Goal: Transaction & Acquisition: Purchase product/service

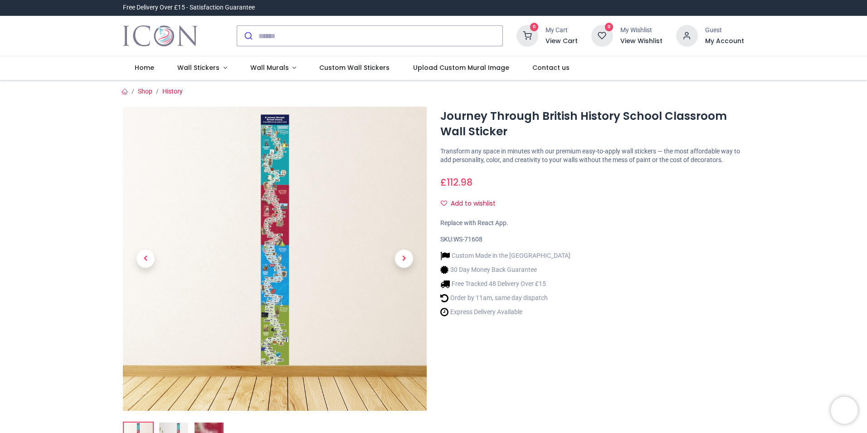
click at [284, 135] on img at bounding box center [275, 259] width 304 height 304
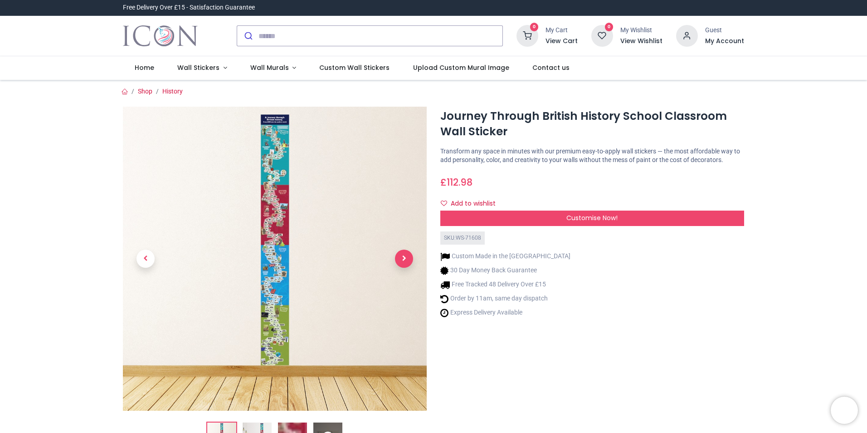
click at [406, 252] on span "Next" at bounding box center [404, 259] width 18 height 18
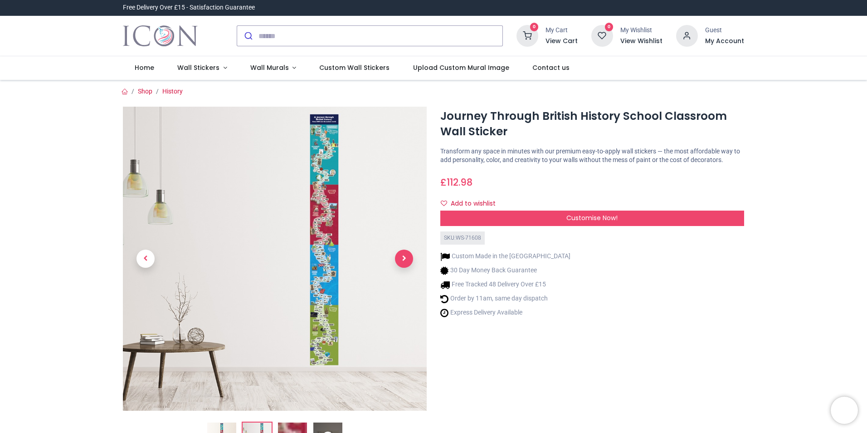
click at [406, 259] on span "Next" at bounding box center [404, 259] width 18 height 18
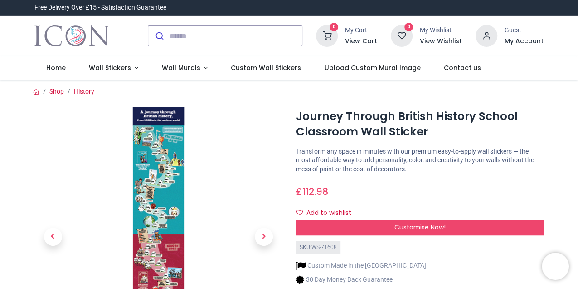
scroll to position [30, 0]
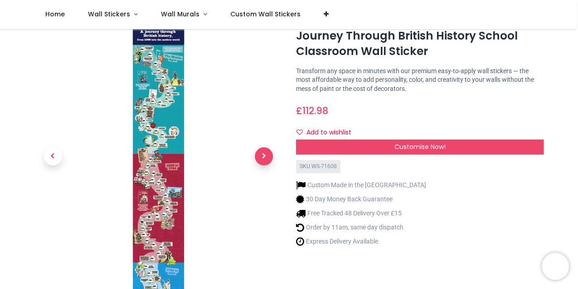
click at [268, 153] on span "Next" at bounding box center [264, 156] width 18 height 18
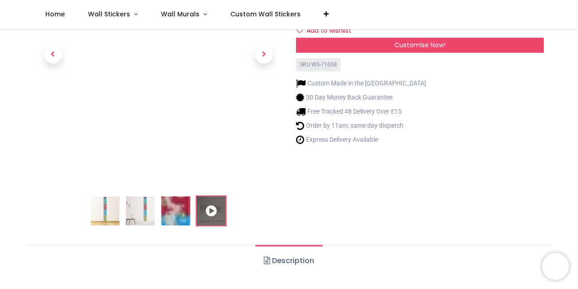
scroll to position [121, 0]
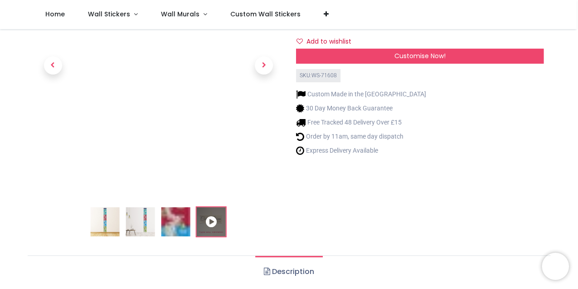
click at [102, 219] on img at bounding box center [105, 221] width 29 height 29
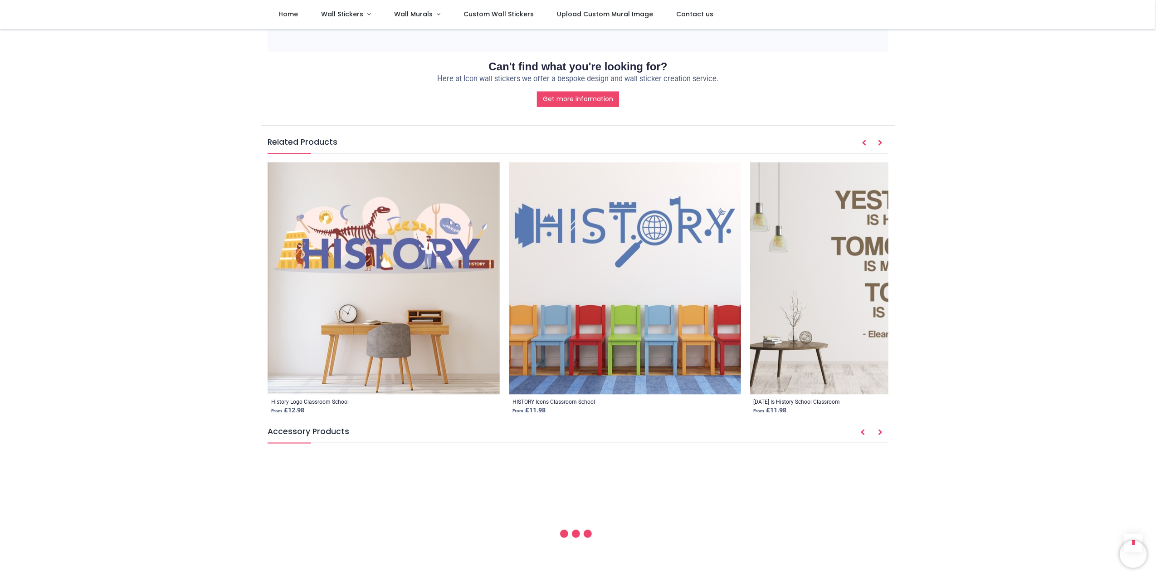
scroll to position [1150, 0]
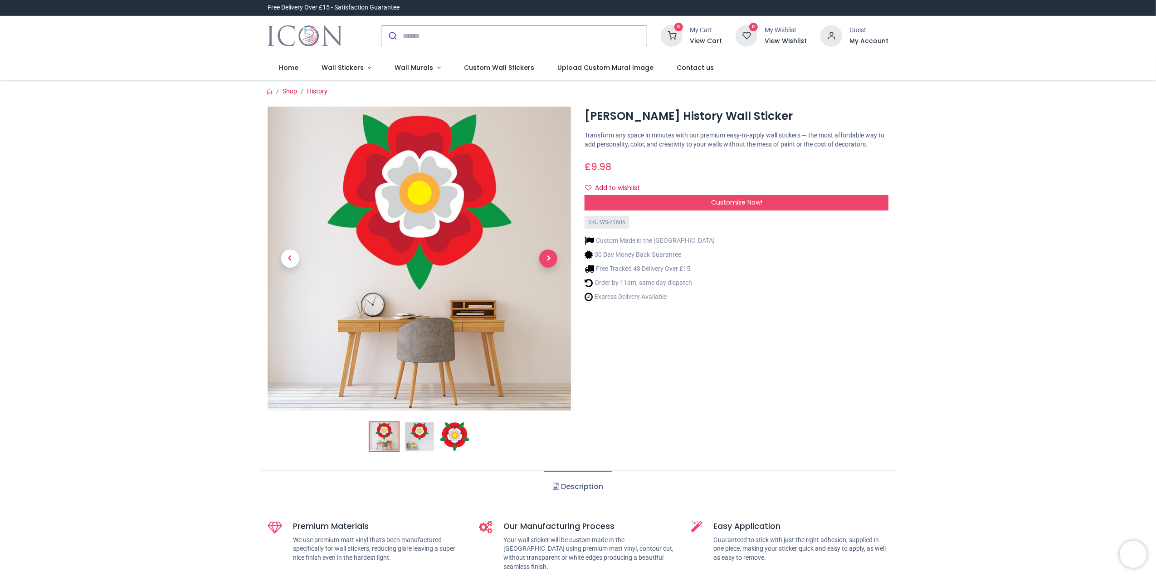
click at [546, 259] on span "Next" at bounding box center [548, 259] width 18 height 18
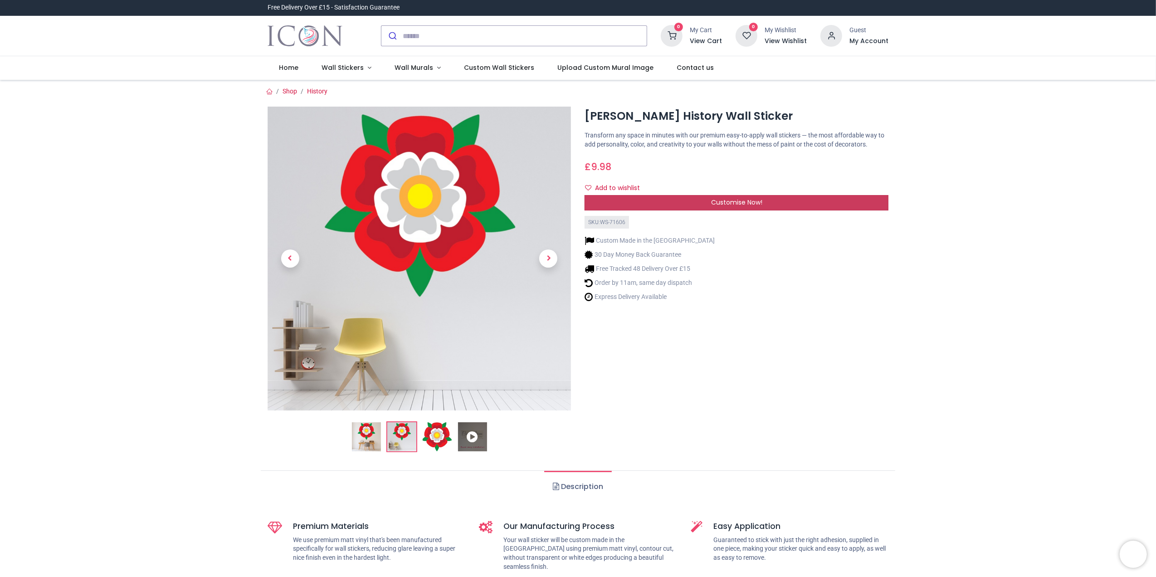
click at [687, 204] on div "Customise Now!" at bounding box center [737, 202] width 304 height 15
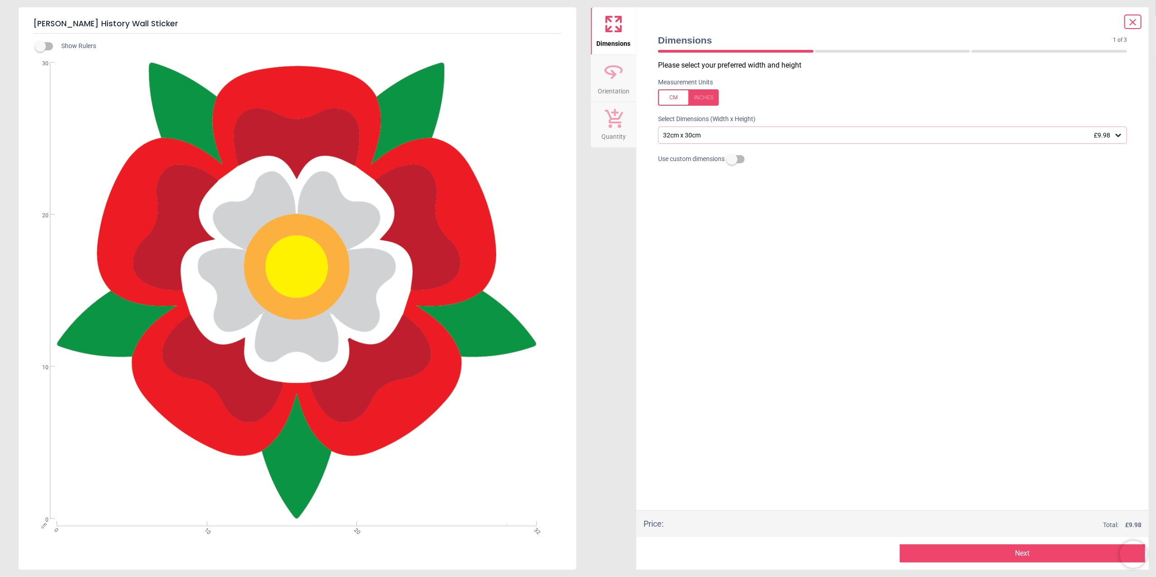
click at [715, 134] on div "32cm x 30cm £9.98" at bounding box center [888, 136] width 452 height 8
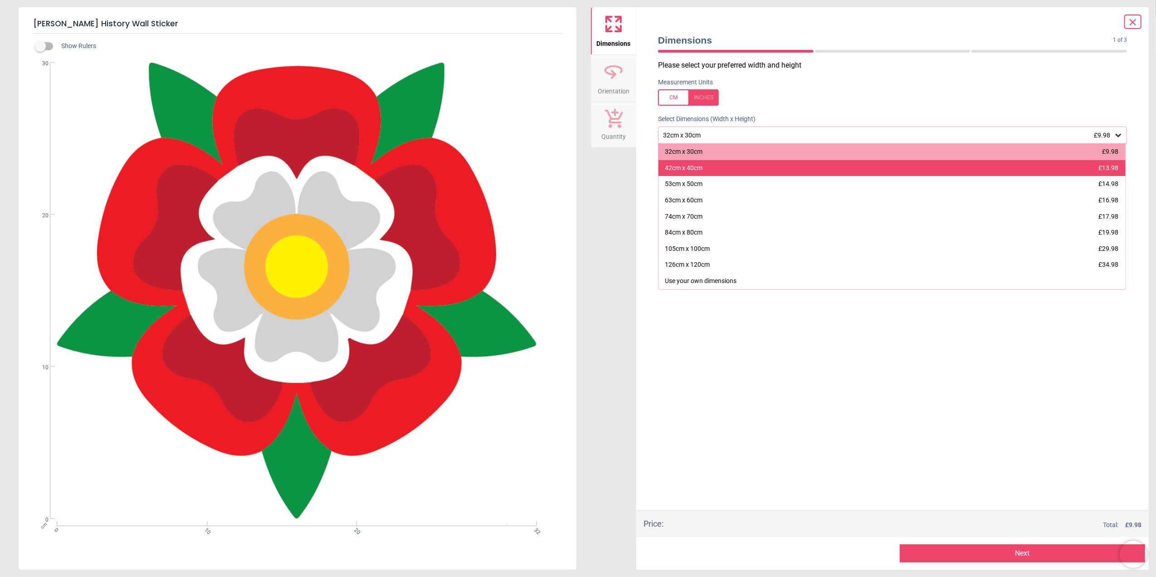
click at [743, 170] on div "42cm x 40cm £13.98" at bounding box center [892, 168] width 467 height 16
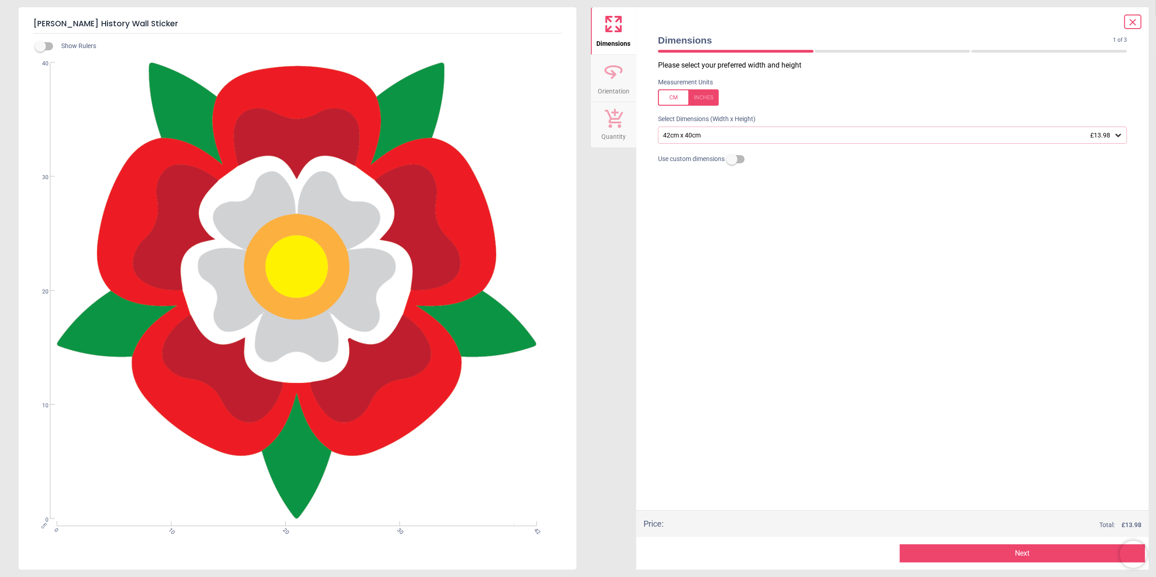
click at [710, 132] on div "42cm x 40cm £13.98" at bounding box center [888, 136] width 452 height 8
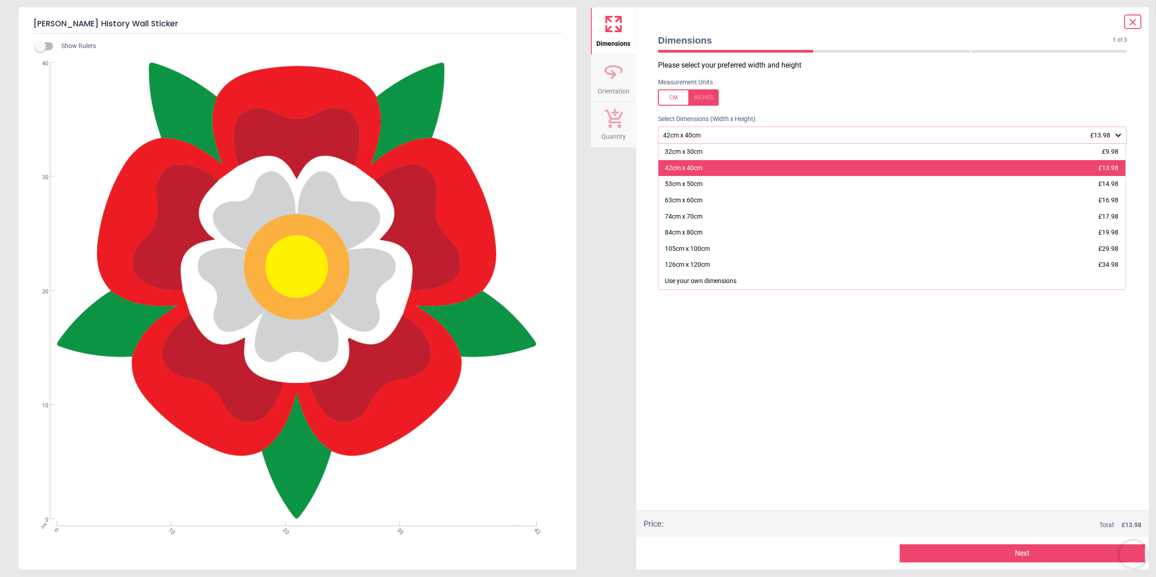
click at [700, 169] on div "42cm x 40cm" at bounding box center [684, 168] width 38 height 9
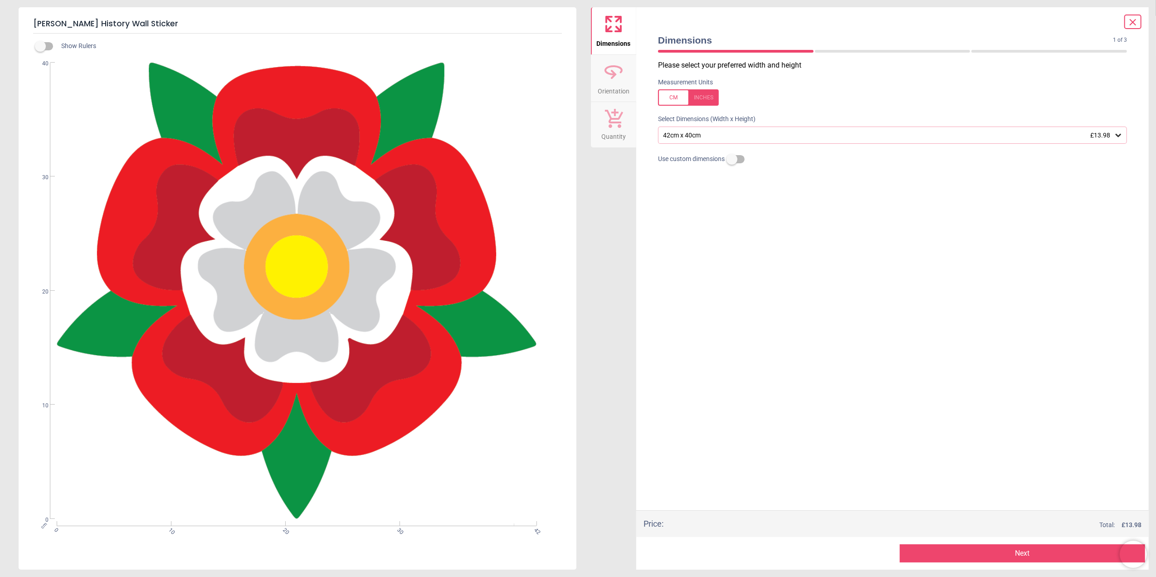
click at [1013, 548] on button "Next" at bounding box center [1022, 553] width 245 height 18
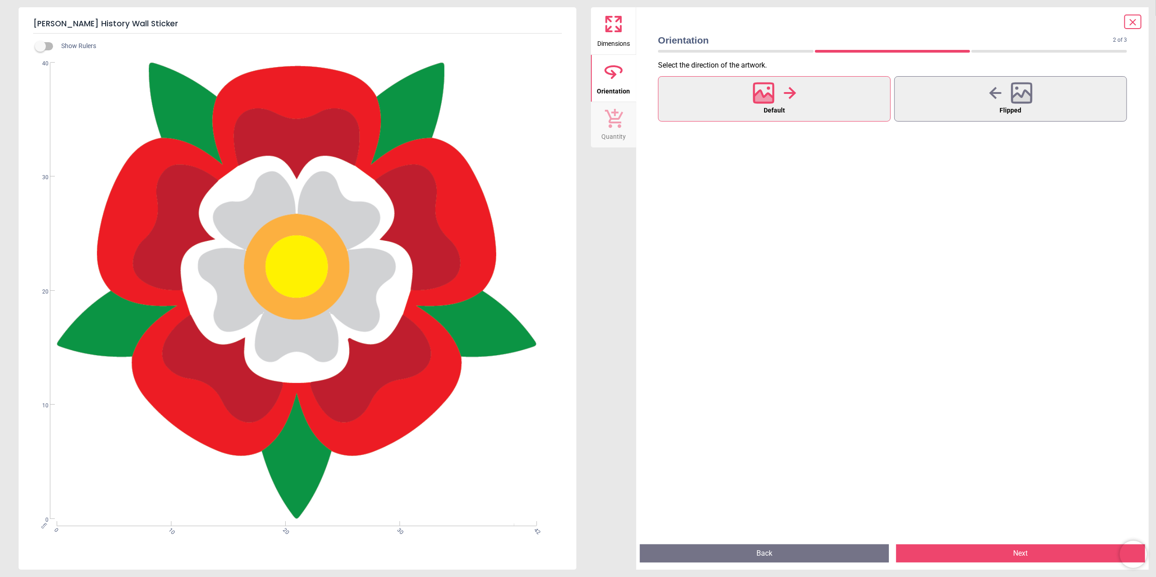
click at [801, 553] on button "Back" at bounding box center [764, 553] width 249 height 18
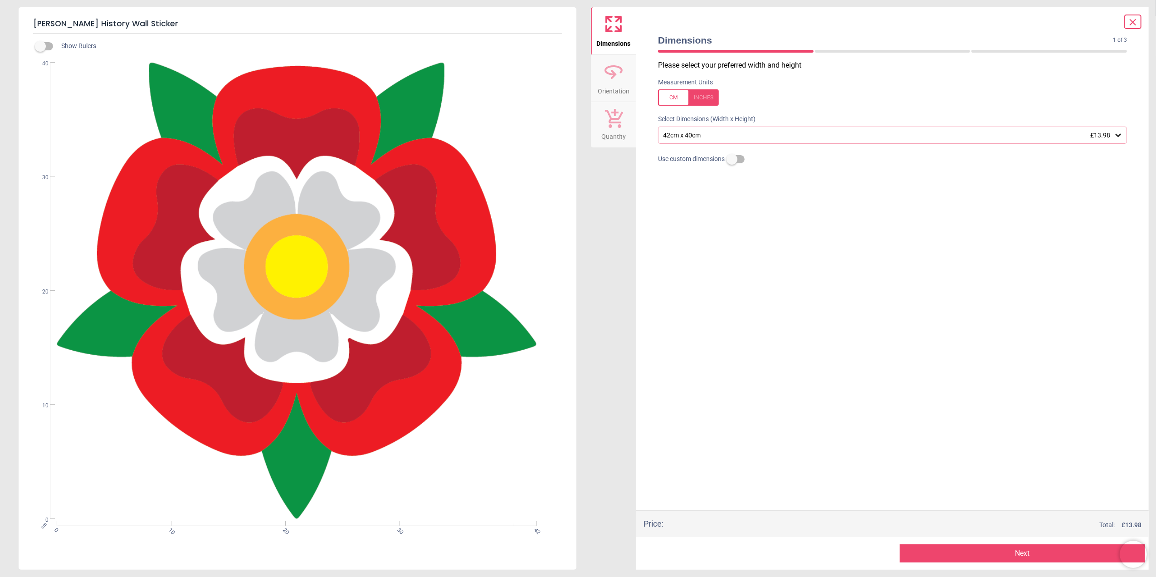
click at [803, 135] on div "42cm x 40cm £13.98" at bounding box center [888, 136] width 452 height 8
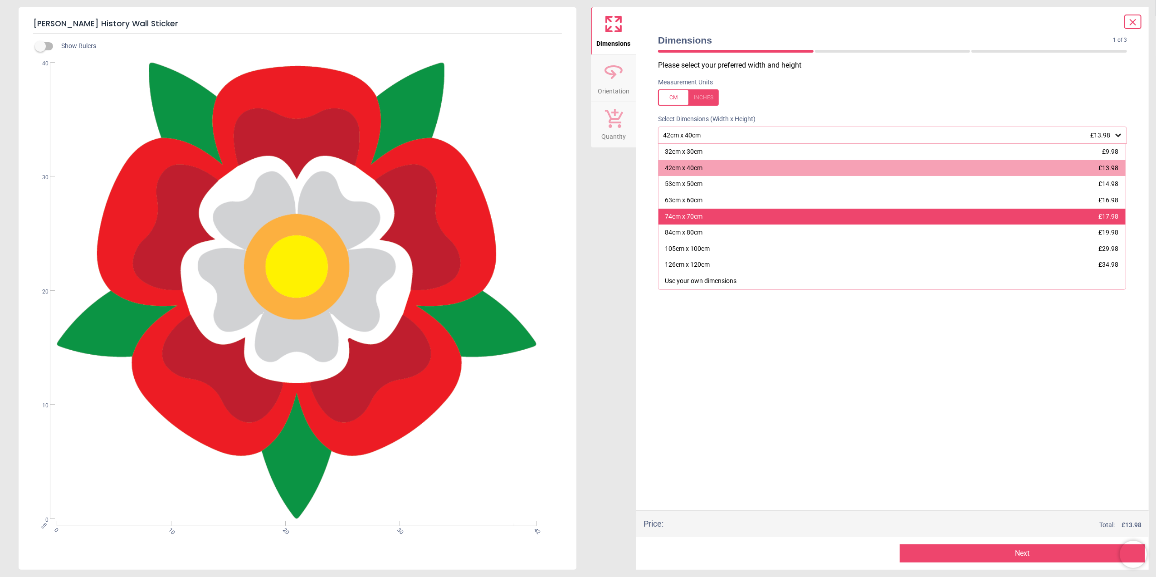
click at [798, 211] on div "74cm x 70cm £17.98" at bounding box center [892, 217] width 467 height 16
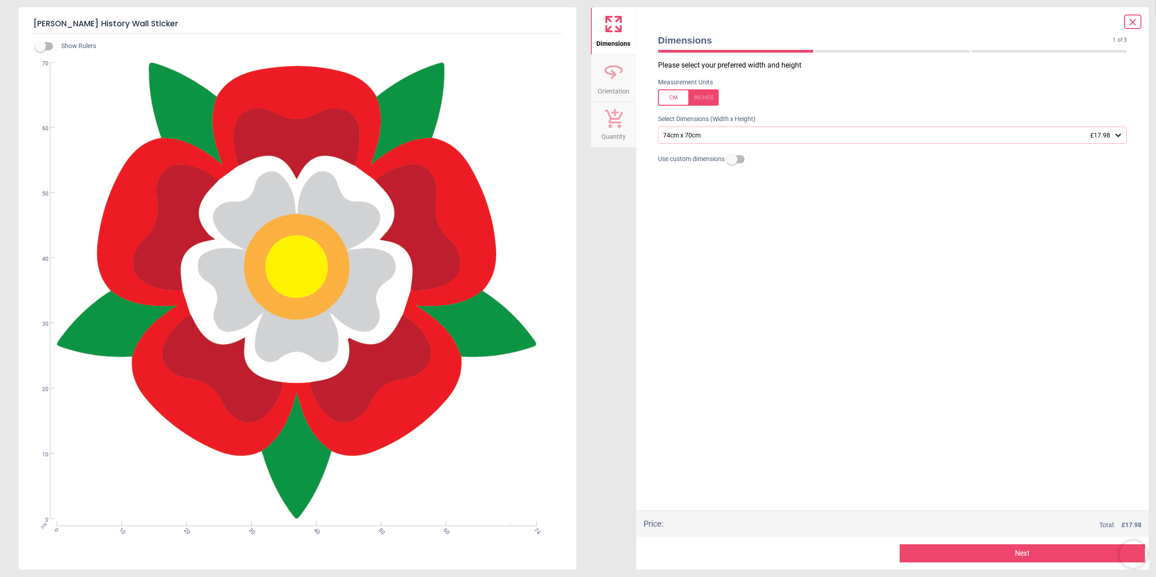
click at [766, 129] on div "74cm x 70cm £17.98" at bounding box center [892, 135] width 469 height 17
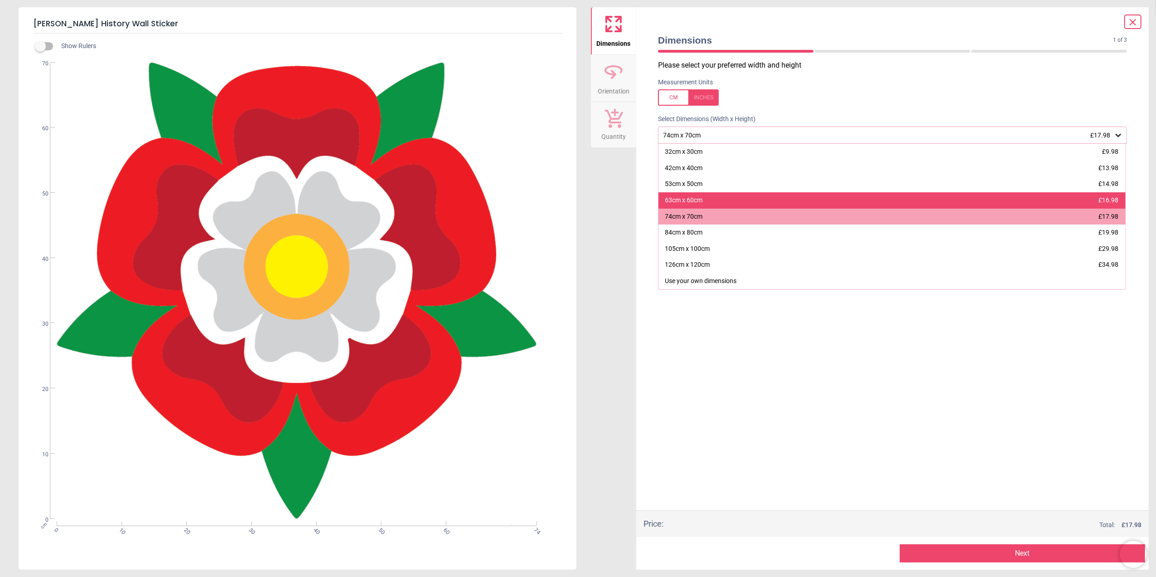
click at [733, 201] on div "63cm x 60cm £16.98" at bounding box center [892, 200] width 467 height 16
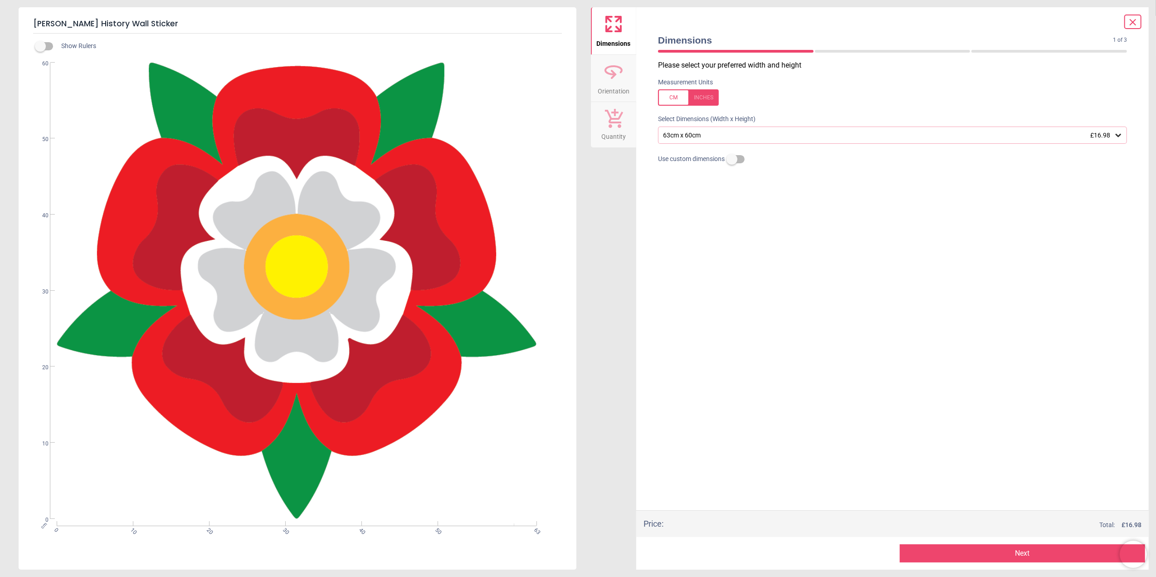
click at [961, 550] on button "Next" at bounding box center [1022, 553] width 245 height 18
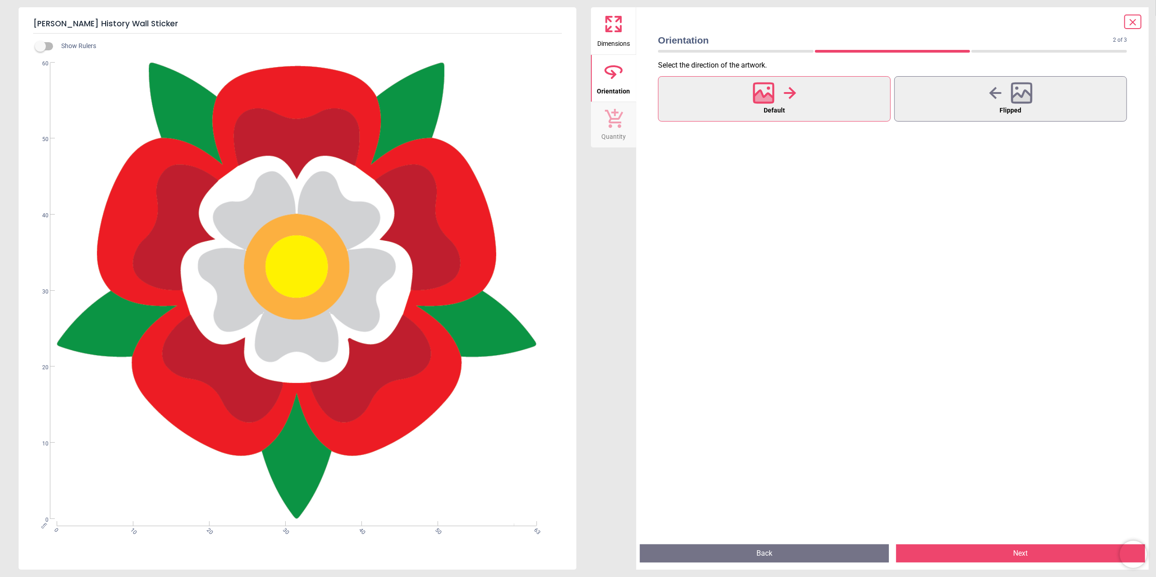
click at [961, 550] on button "Next" at bounding box center [1020, 553] width 249 height 18
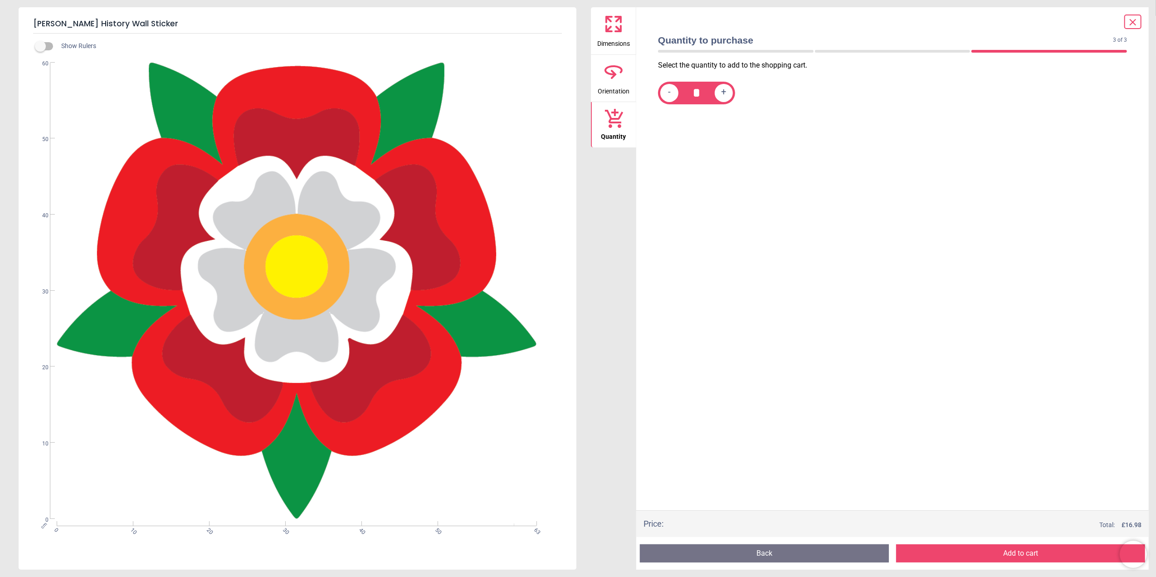
click at [961, 550] on button "Add to cart" at bounding box center [1020, 553] width 249 height 18
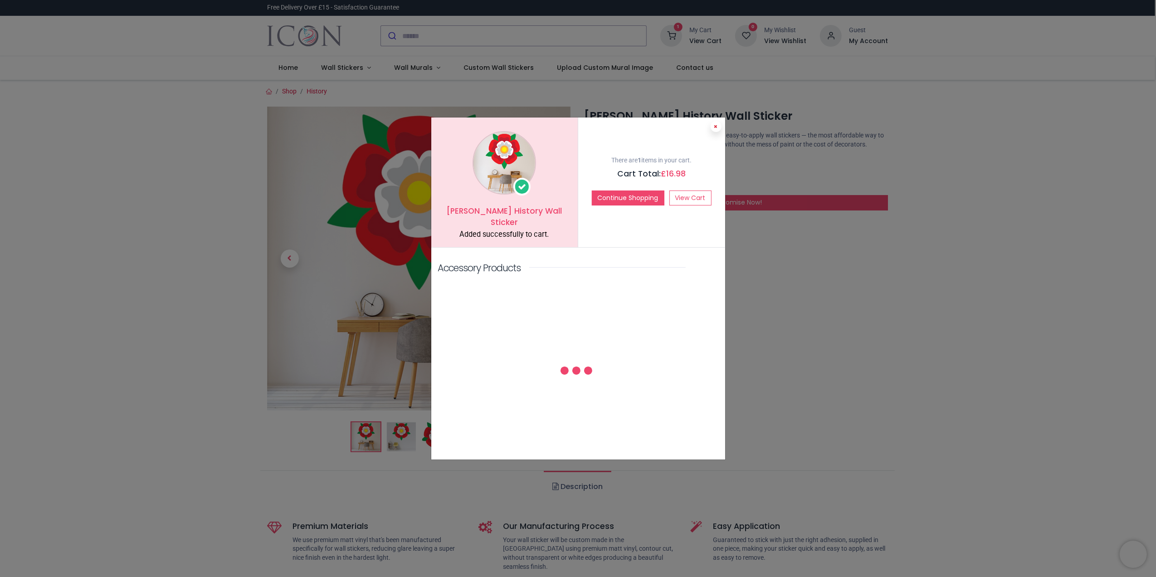
click at [715, 129] on icon at bounding box center [716, 126] width 4 height 5
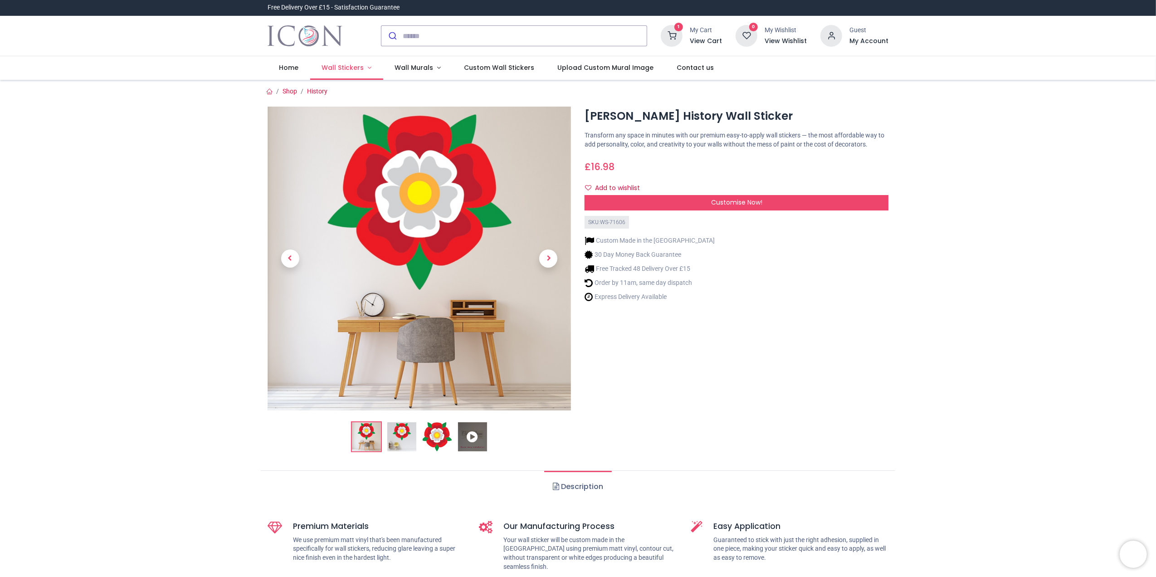
click at [353, 70] on span "Wall Stickers" at bounding box center [343, 67] width 42 height 9
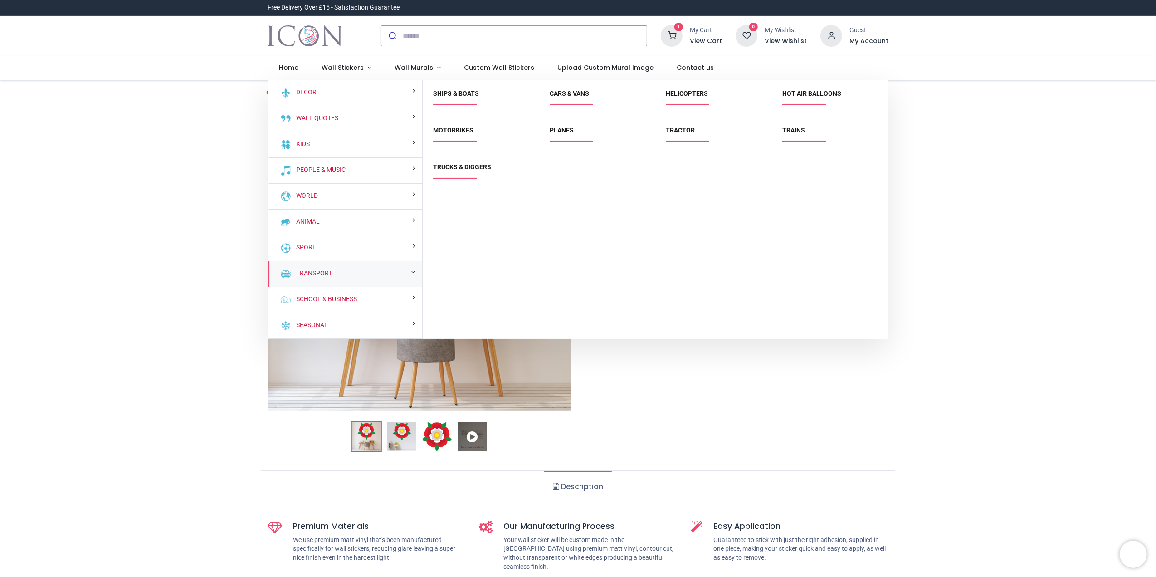
click at [362, 274] on div "Transport" at bounding box center [345, 274] width 155 height 26
click at [799, 132] on link "Trains" at bounding box center [794, 130] width 23 height 7
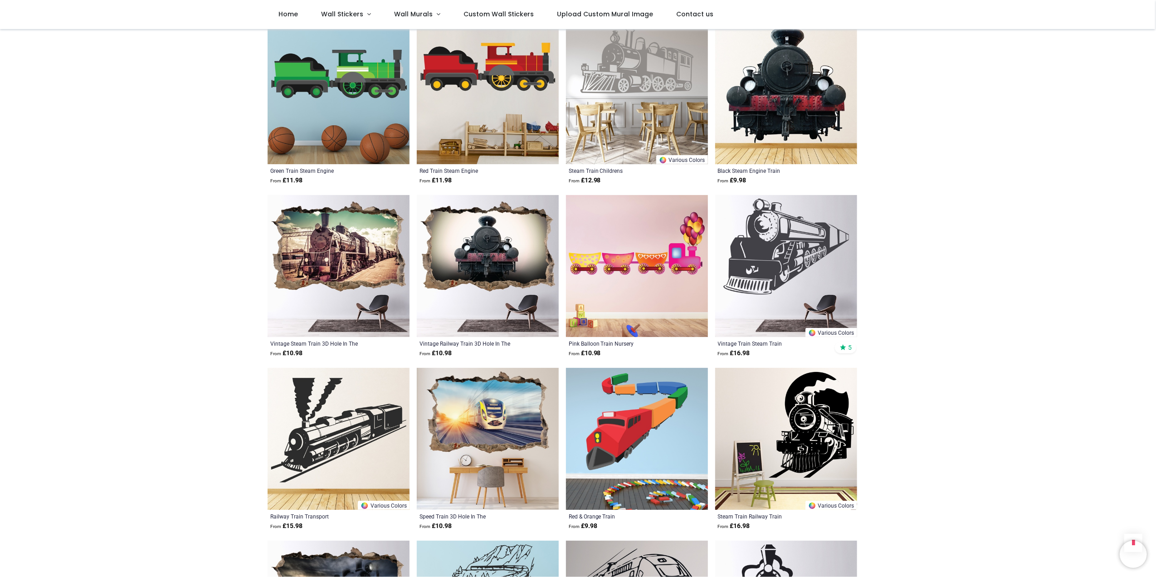
scroll to position [544, 0]
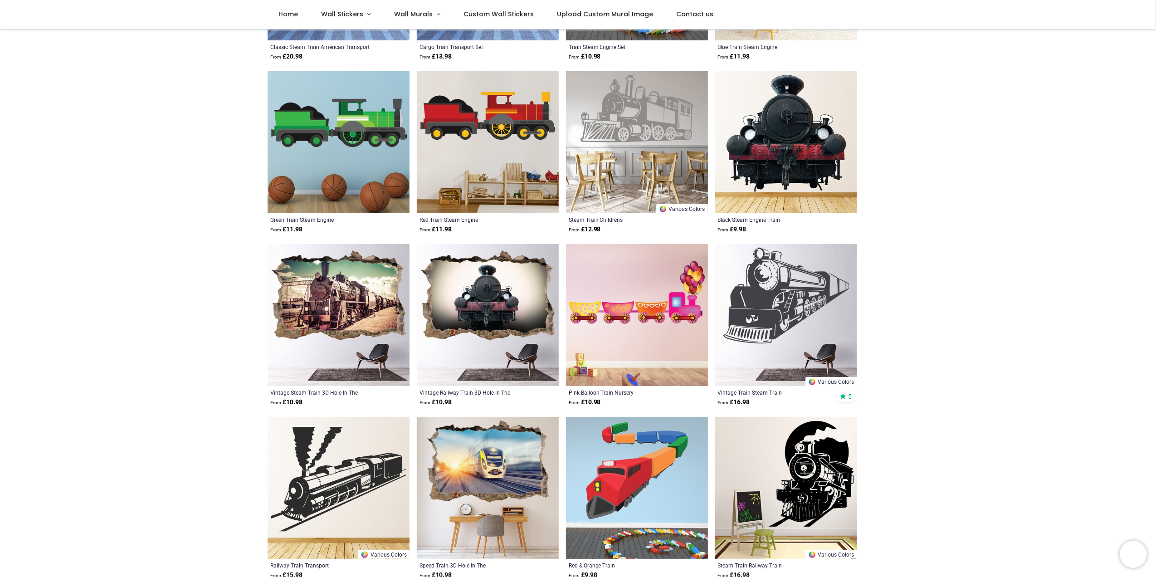
scroll to position [121, 0]
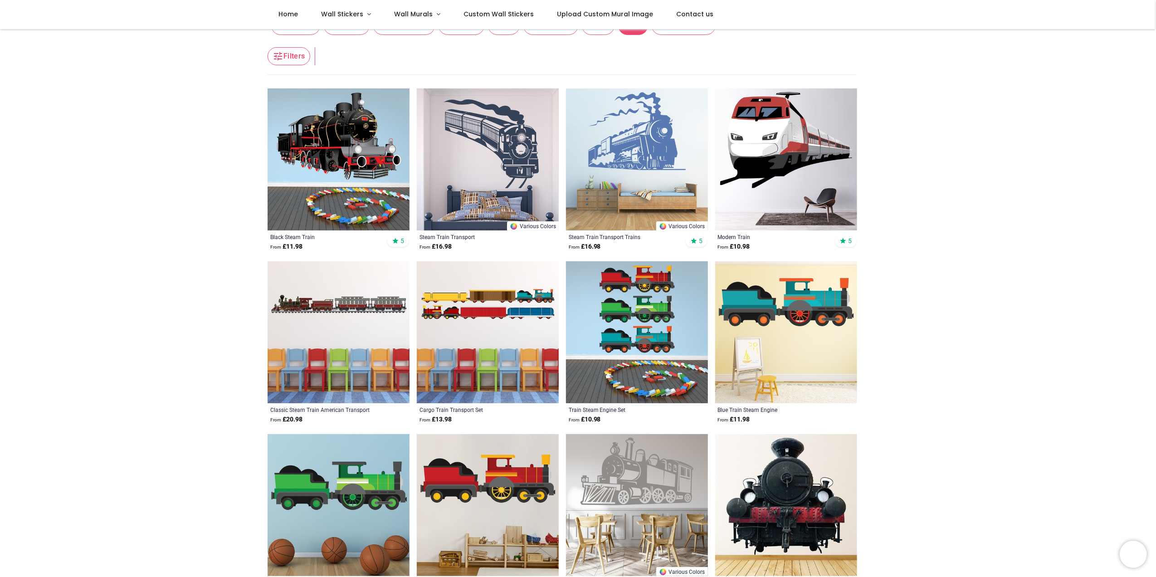
click at [783, 142] on img at bounding box center [786, 159] width 142 height 142
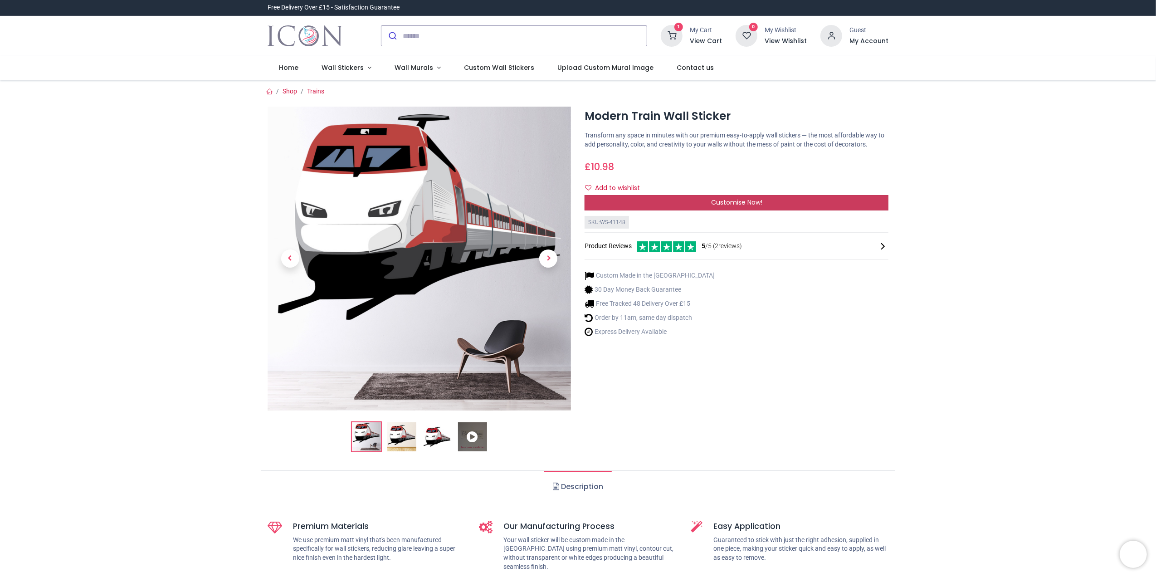
click at [661, 204] on div "Customise Now!" at bounding box center [737, 202] width 304 height 15
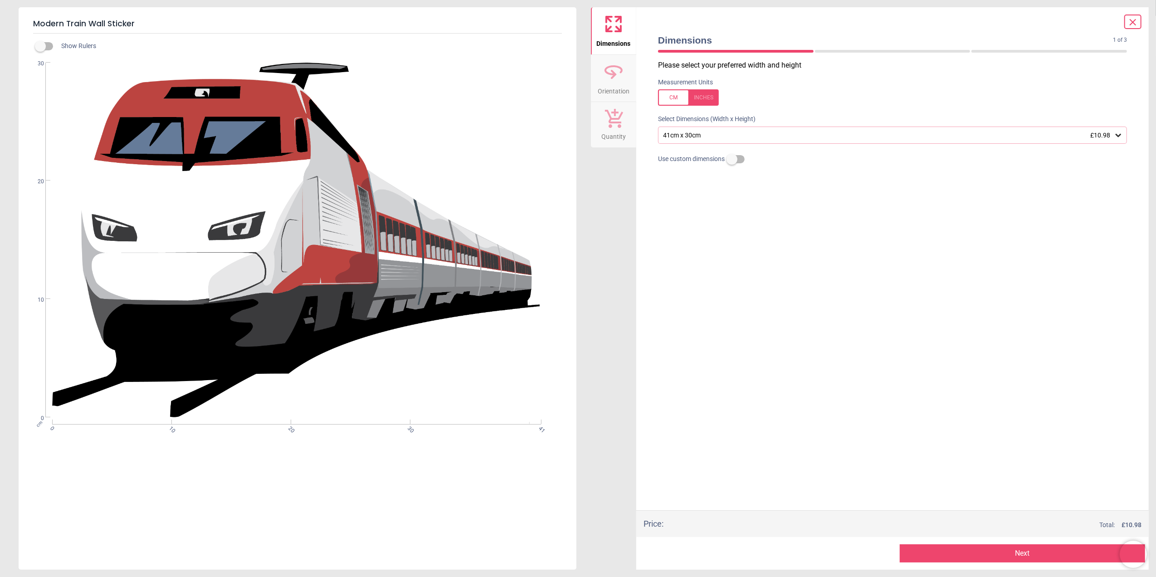
click at [741, 138] on div "41cm x 30cm £10.98" at bounding box center [888, 136] width 452 height 8
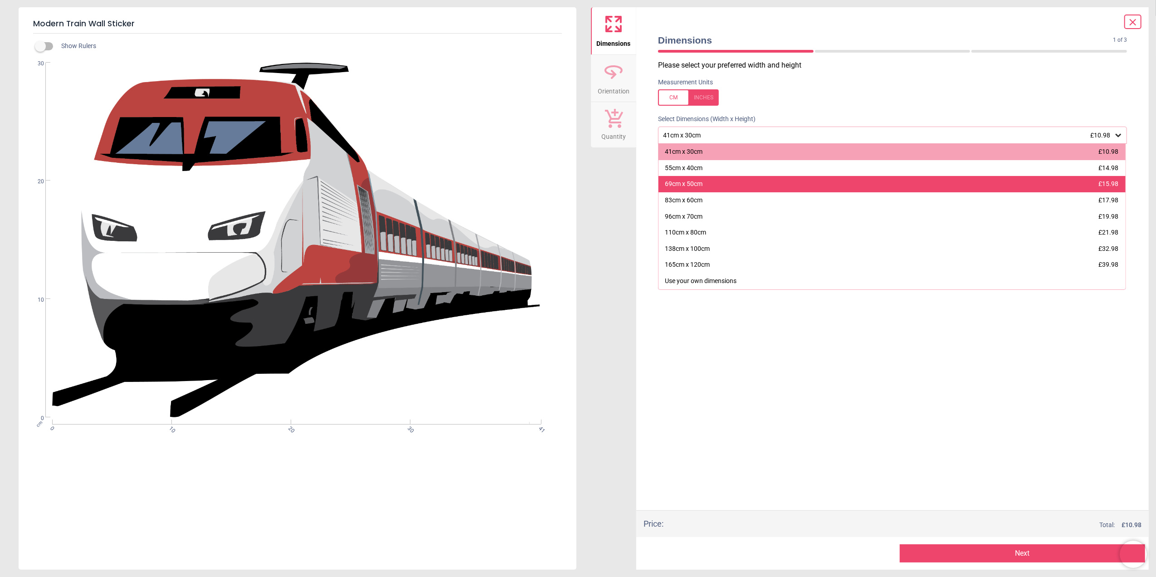
click at [714, 178] on div "69cm x 50cm £15.98" at bounding box center [892, 184] width 467 height 16
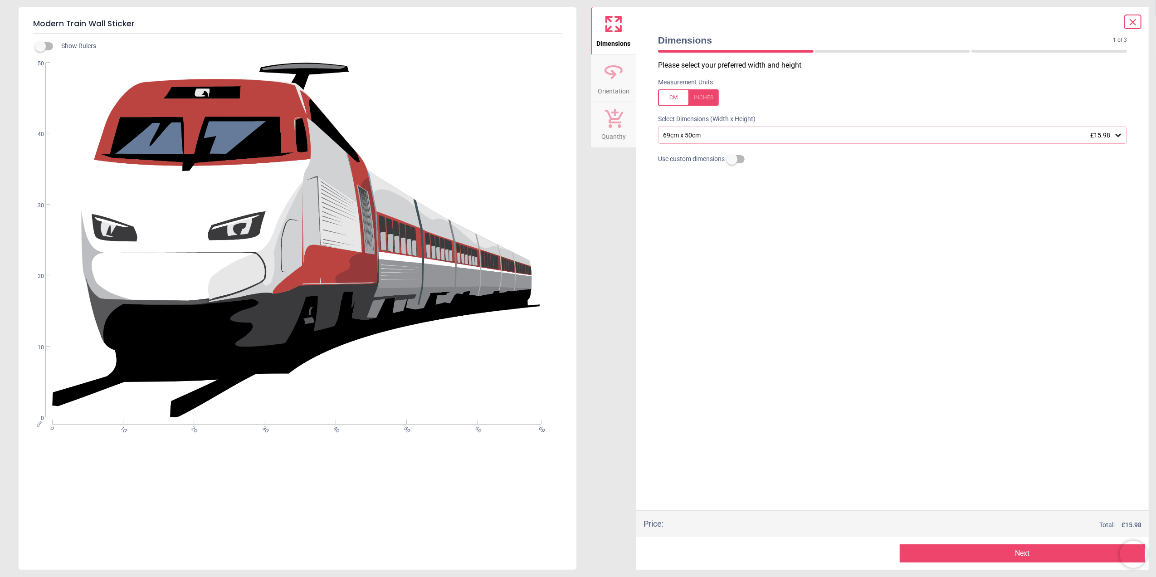
click at [923, 550] on button "Next" at bounding box center [1022, 553] width 245 height 18
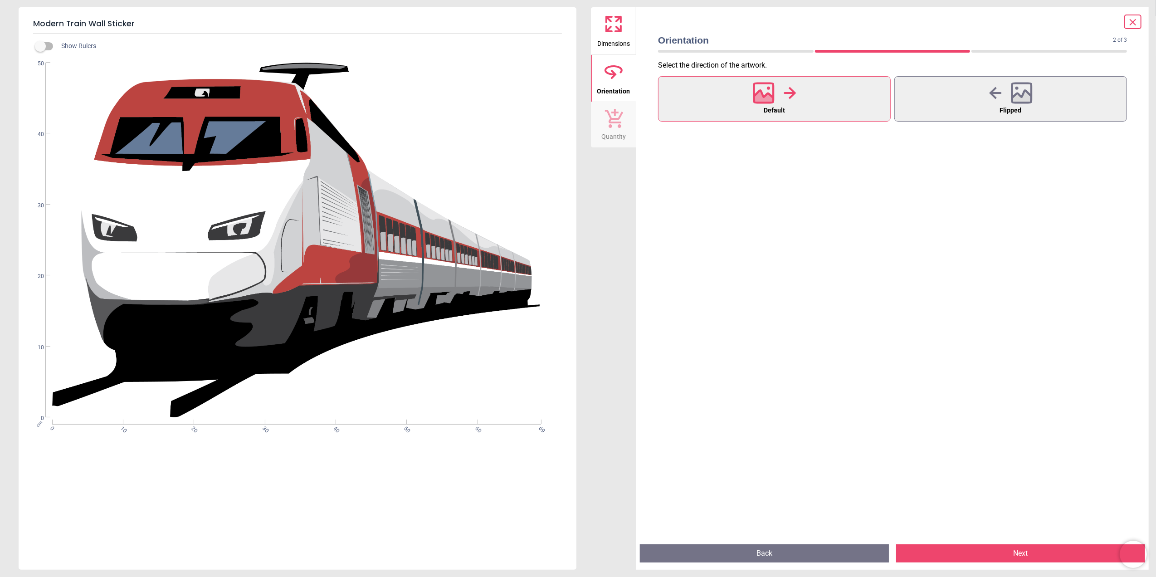
click at [959, 553] on button "Next" at bounding box center [1020, 553] width 249 height 18
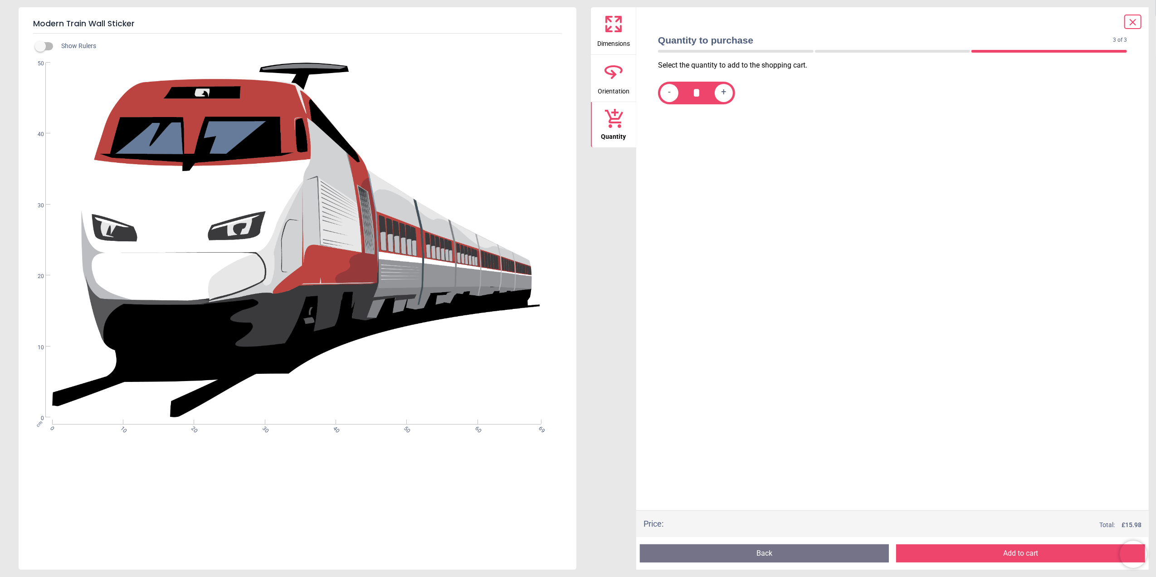
click at [963, 551] on button "Add to cart" at bounding box center [1020, 553] width 249 height 18
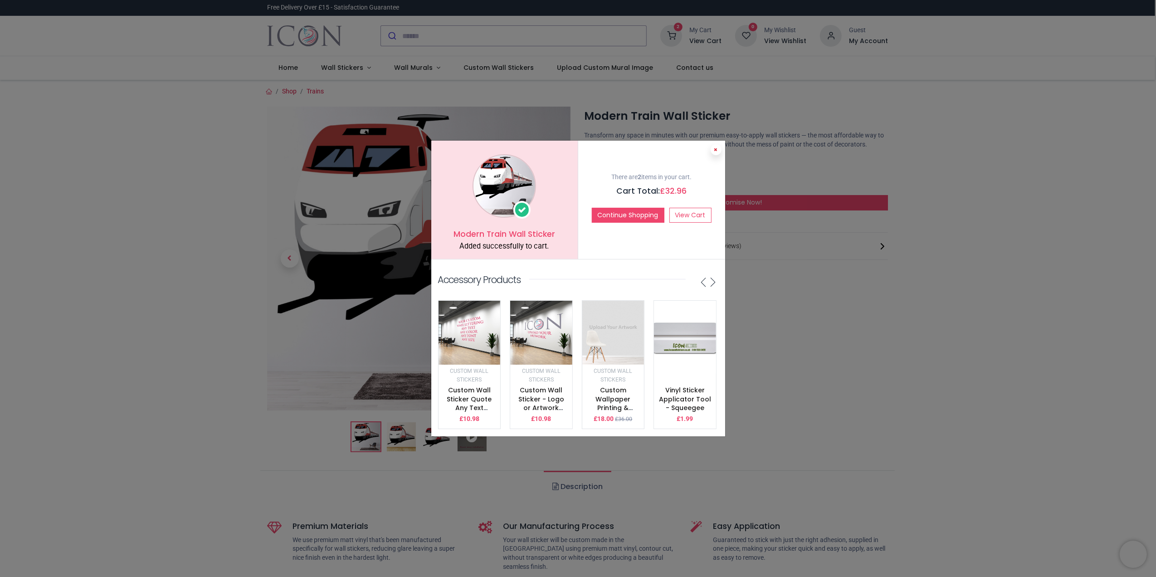
click at [721, 146] on button at bounding box center [716, 149] width 11 height 11
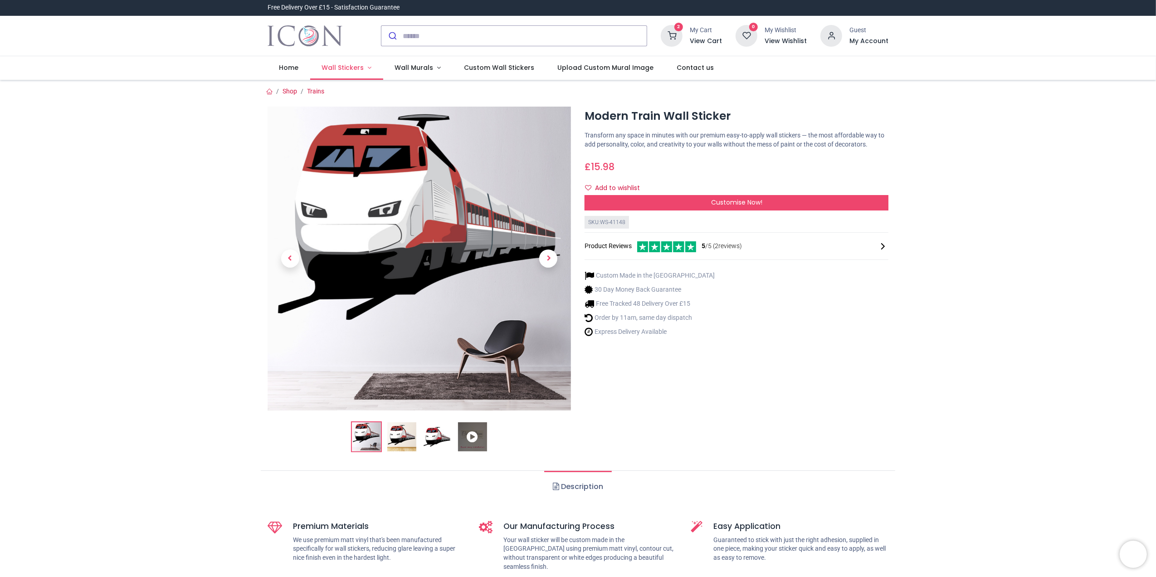
click at [369, 59] on link "Wall Stickers" at bounding box center [346, 68] width 73 height 24
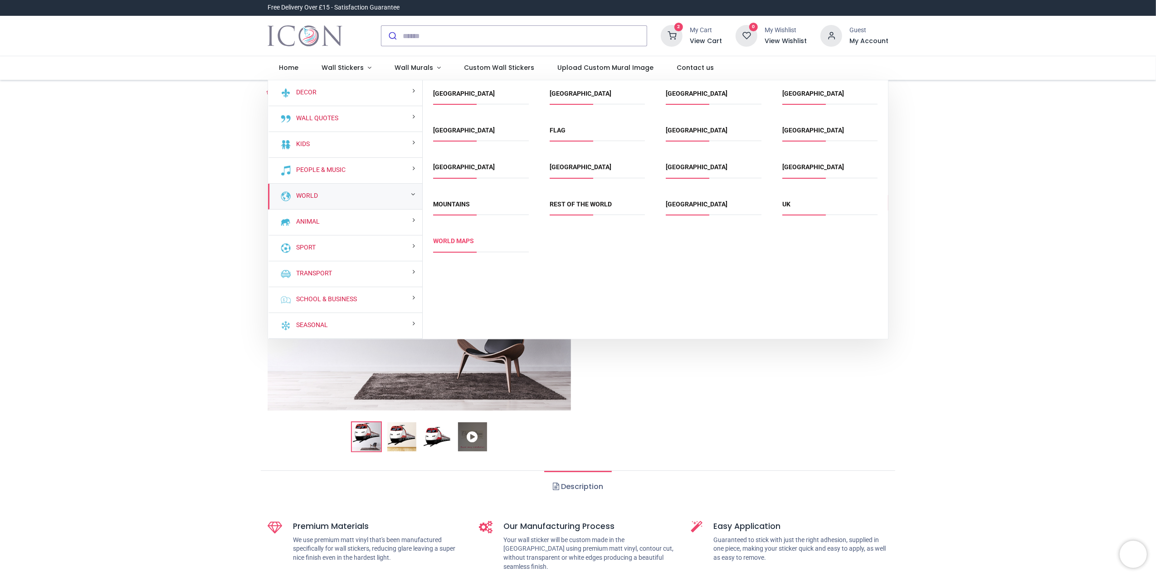
click at [467, 243] on link "World Maps" at bounding box center [454, 240] width 41 height 7
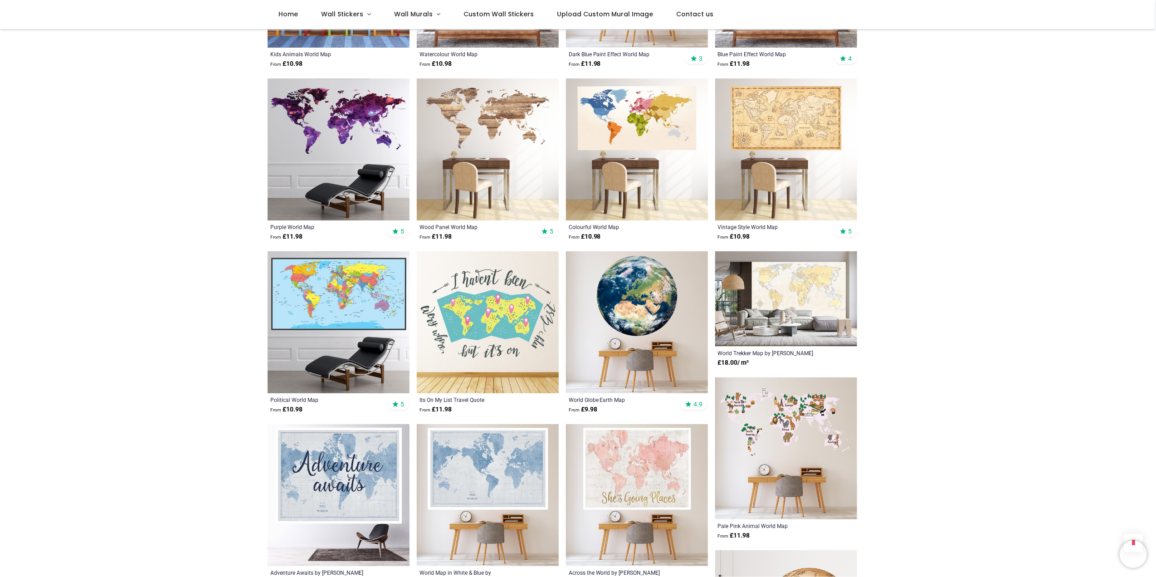
scroll to position [786, 0]
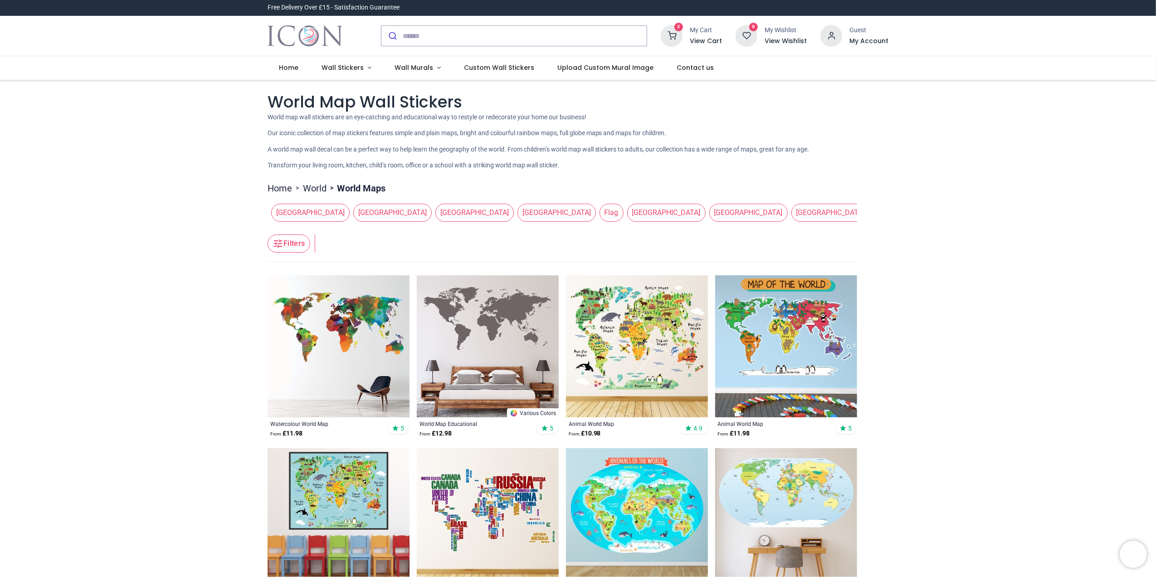
click at [827, 366] on img at bounding box center [786, 346] width 142 height 142
click at [598, 334] on img at bounding box center [637, 346] width 142 height 142
click at [610, 338] on img at bounding box center [637, 346] width 142 height 142
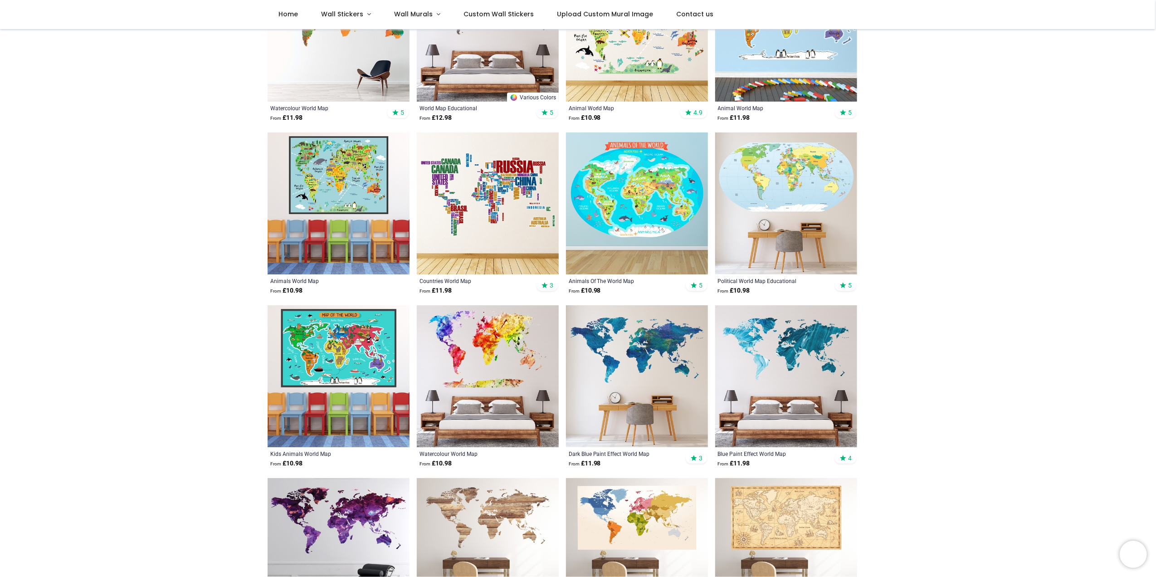
scroll to position [302, 0]
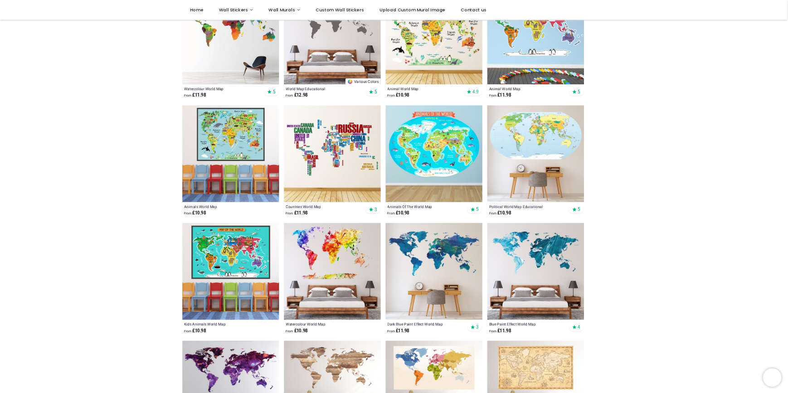
scroll to position [242, 0]
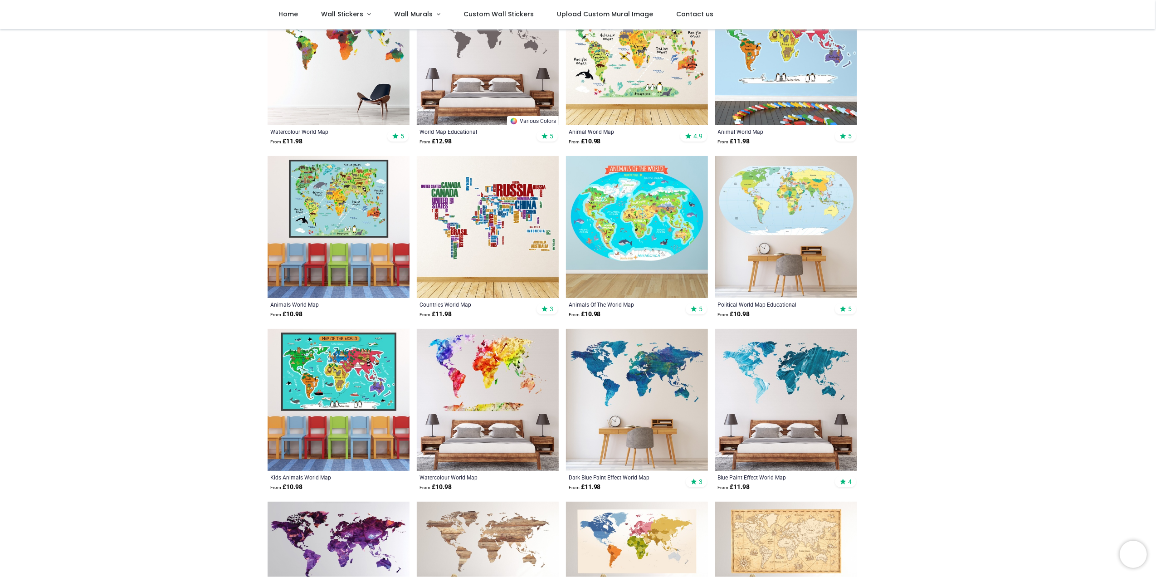
click at [759, 184] on img at bounding box center [786, 227] width 142 height 142
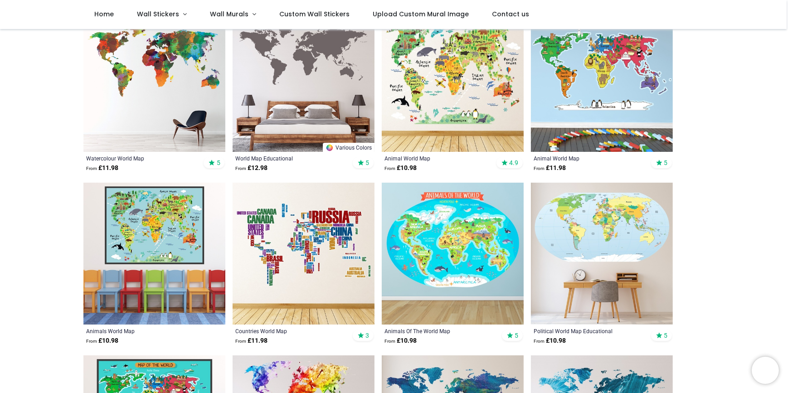
scroll to position [201, 0]
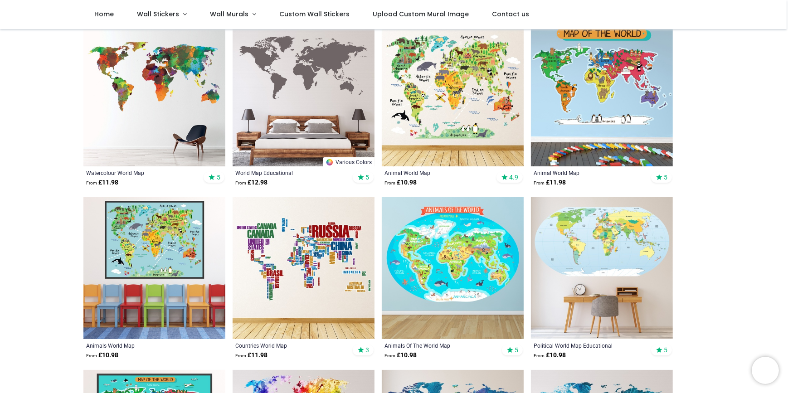
click at [479, 100] on img at bounding box center [453, 95] width 142 height 142
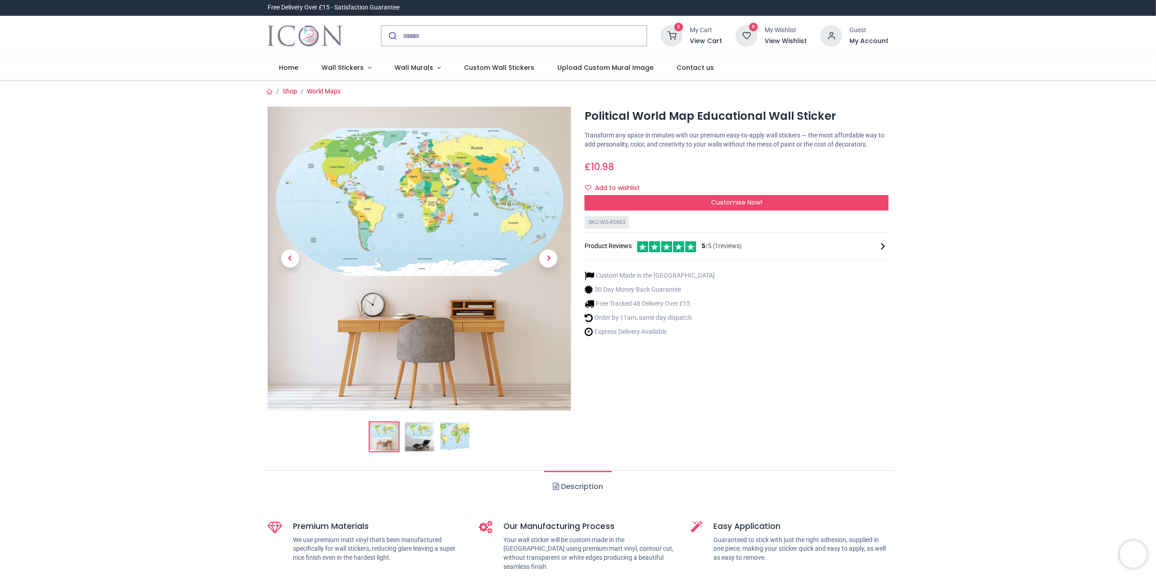
click at [538, 204] on link at bounding box center [548, 258] width 45 height 213
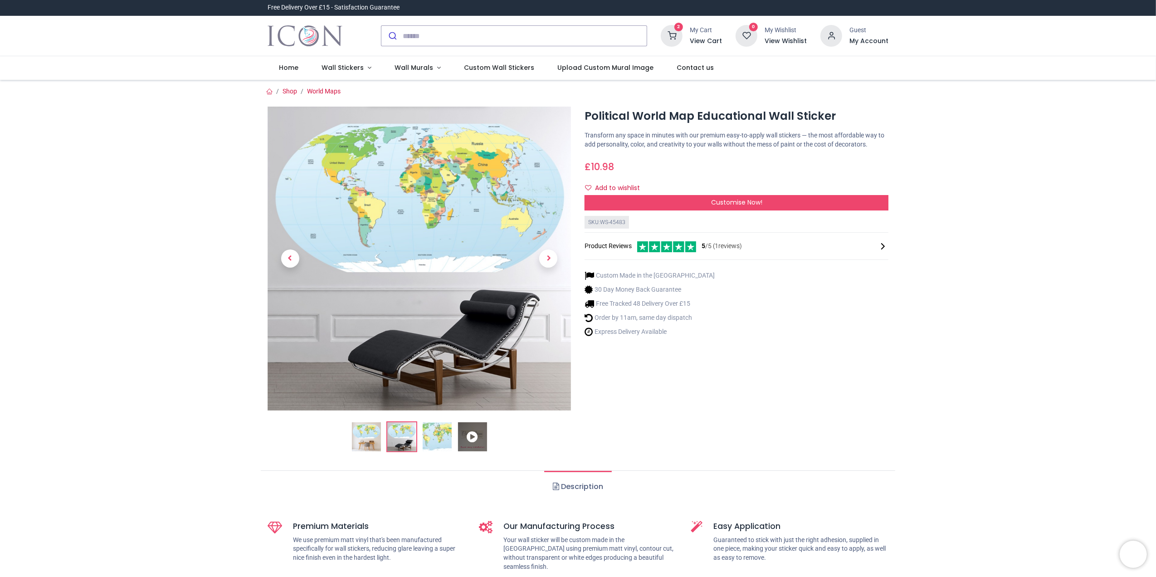
click at [363, 176] on img at bounding box center [420, 259] width 304 height 304
click at [349, 171] on img at bounding box center [420, 259] width 304 height 304
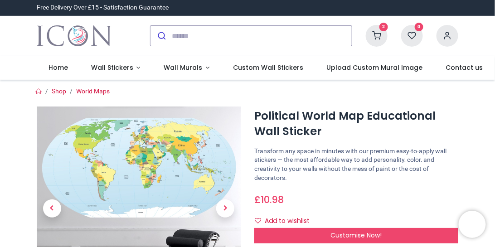
click at [145, 140] on img at bounding box center [139, 209] width 204 height 204
click at [225, 210] on span "Next" at bounding box center [225, 209] width 18 height 18
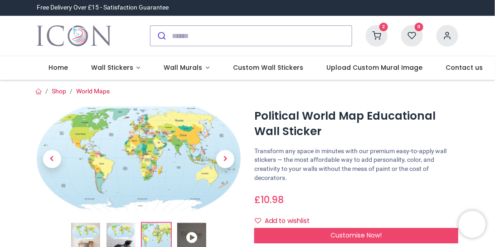
click at [226, 210] on img at bounding box center [139, 159] width 204 height 105
click at [223, 163] on span "Next" at bounding box center [225, 159] width 18 height 18
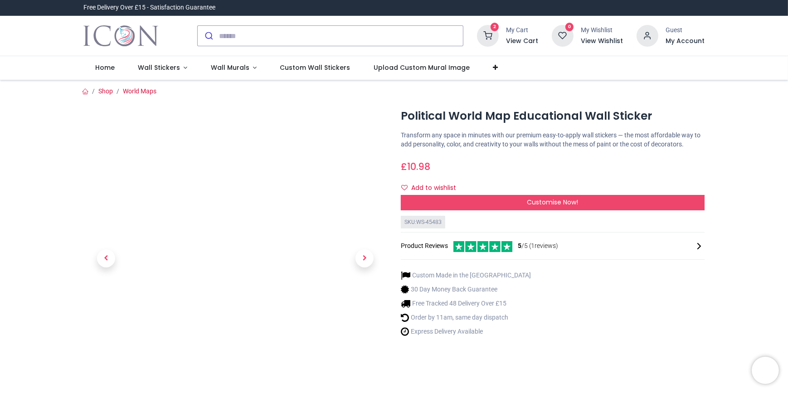
click at [540, 250] on span "5 /5 ( 1 reviews)" at bounding box center [538, 246] width 40 height 9
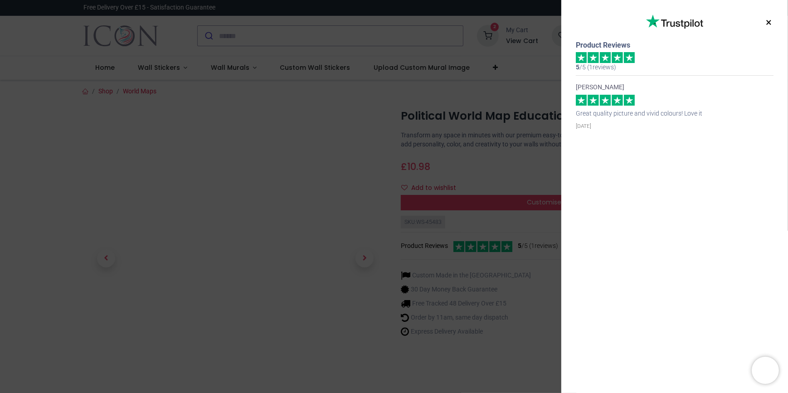
click at [513, 105] on div "× Trustpilot Product Reviews 5 /5 ( 1 reviews) Mrs Valentina Radulescu Great qu…" at bounding box center [394, 196] width 788 height 393
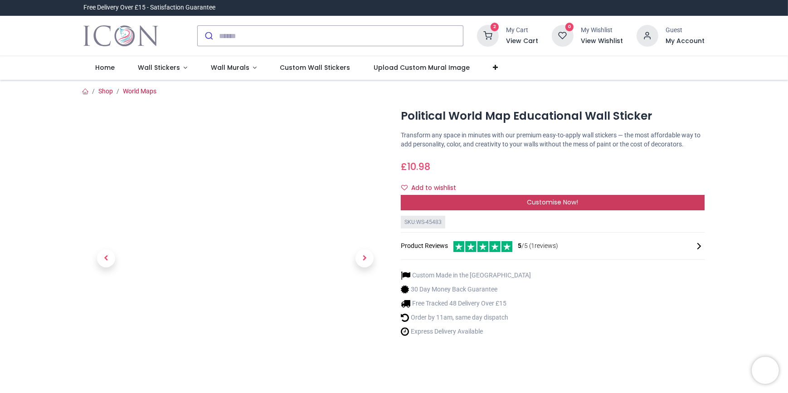
click at [485, 205] on div "Customise Now!" at bounding box center [553, 202] width 304 height 15
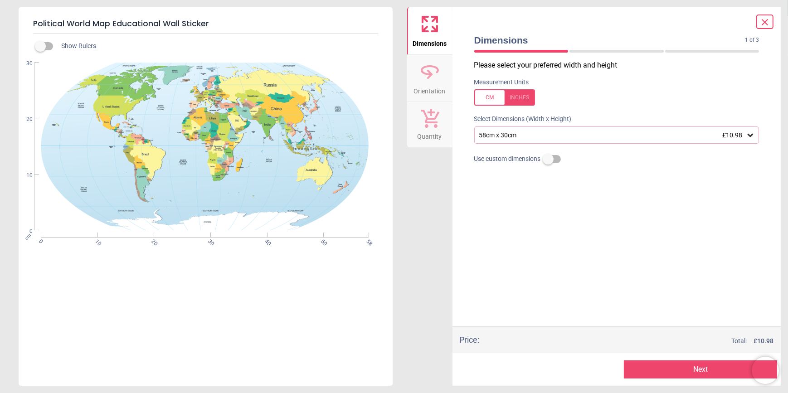
click at [521, 140] on div "58cm x 30cm £10.98" at bounding box center [617, 135] width 285 height 17
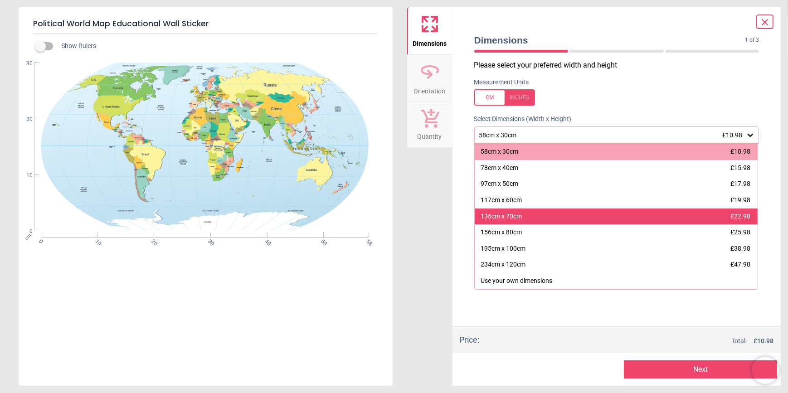
click at [519, 215] on div "136cm x 70cm" at bounding box center [501, 216] width 41 height 9
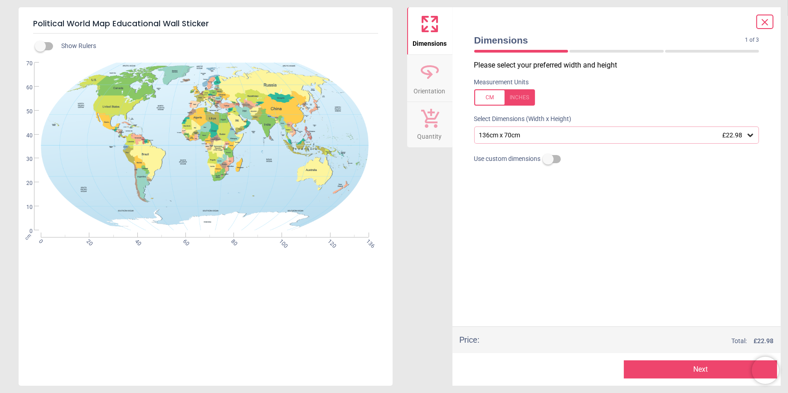
click at [769, 24] on icon at bounding box center [765, 22] width 11 height 11
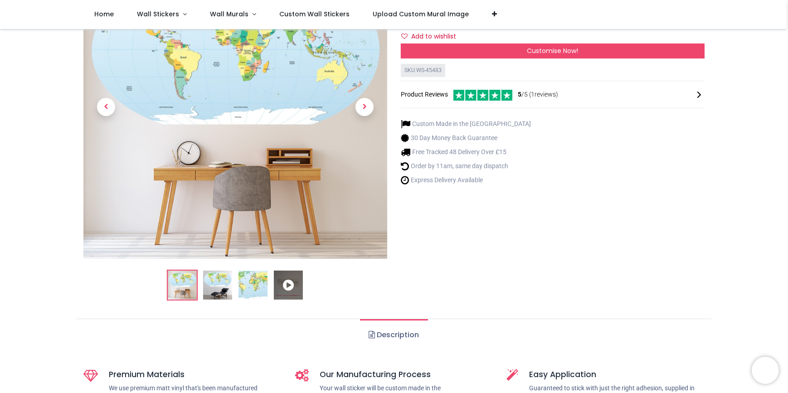
scroll to position [123, 0]
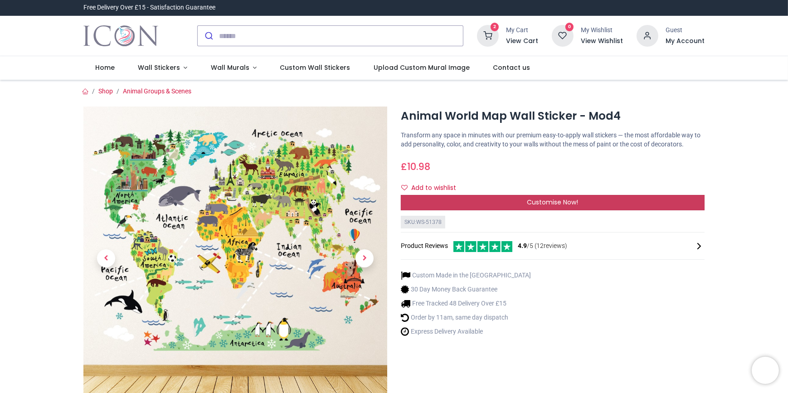
click at [428, 202] on div "Customise Now!" at bounding box center [553, 202] width 304 height 15
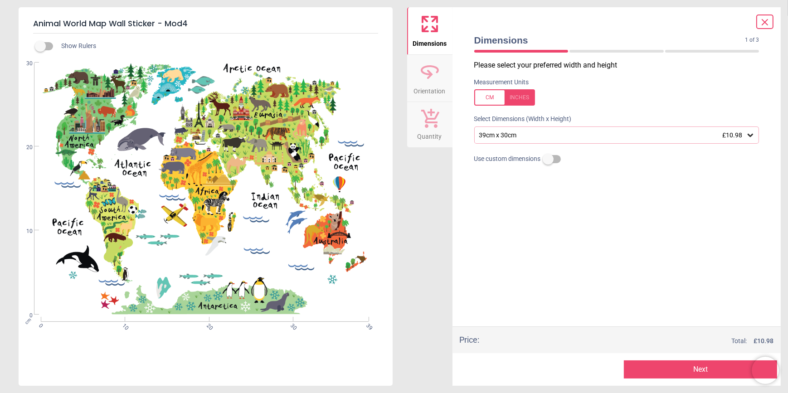
click at [502, 137] on div "39cm x 30cm £10.98" at bounding box center [613, 136] width 268 height 8
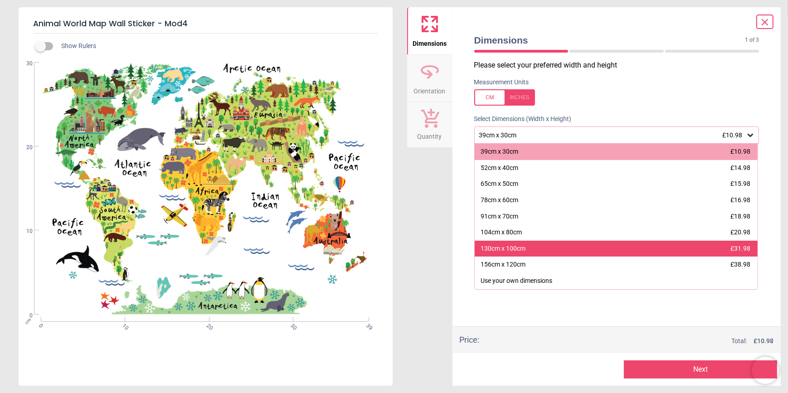
click at [523, 250] on div "130cm x 100cm" at bounding box center [503, 249] width 45 height 9
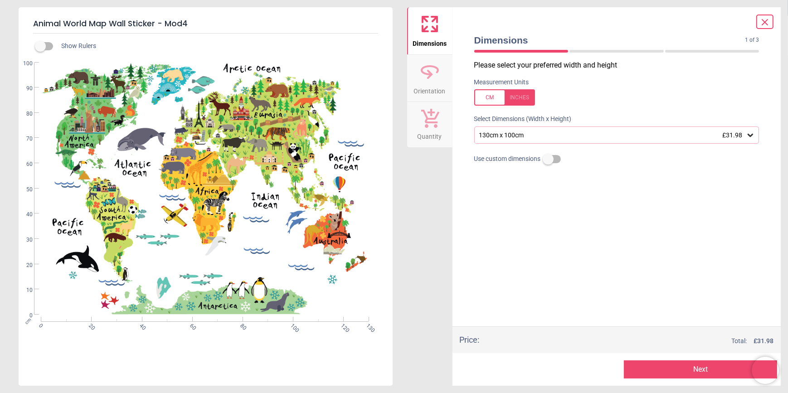
click at [552, 142] on div "130cm x 100cm £31.98" at bounding box center [617, 135] width 285 height 17
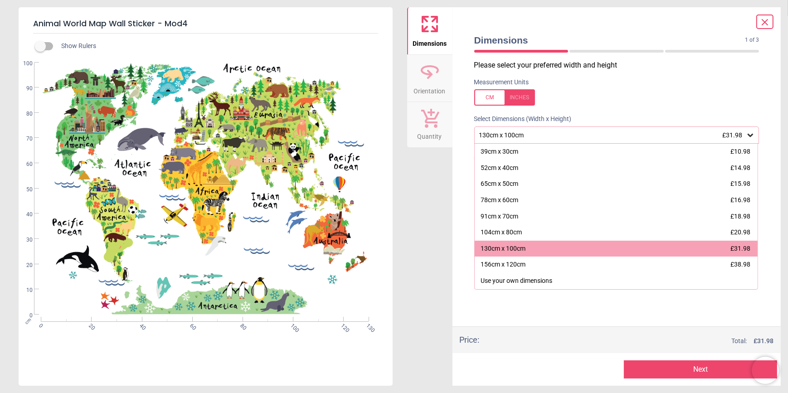
click at [552, 142] on div "130cm x 100cm £31.98" at bounding box center [617, 135] width 285 height 17
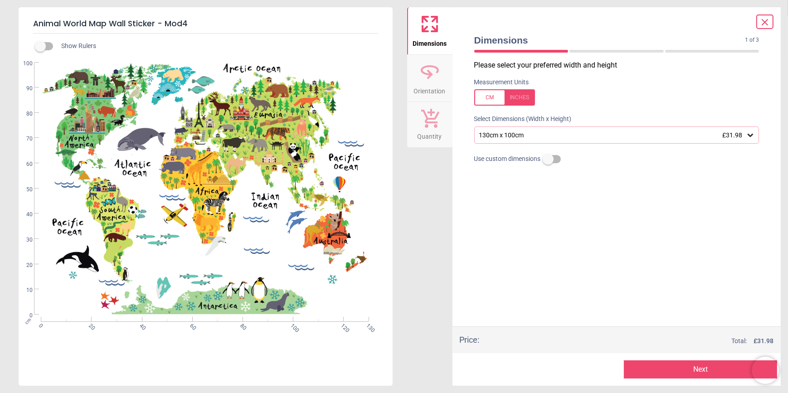
click at [688, 372] on button "Next" at bounding box center [700, 370] width 153 height 18
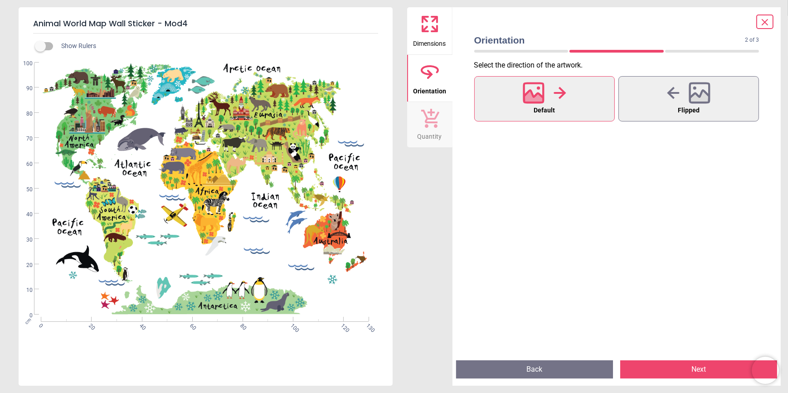
click at [646, 365] on button "Next" at bounding box center [699, 370] width 157 height 18
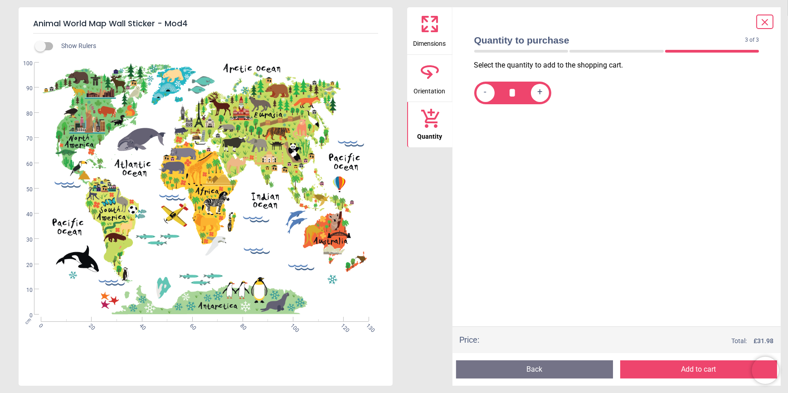
click at [722, 358] on div "Preview Back Add to cart Next" at bounding box center [617, 369] width 329 height 33
click at [723, 365] on button "Add to cart" at bounding box center [699, 370] width 157 height 18
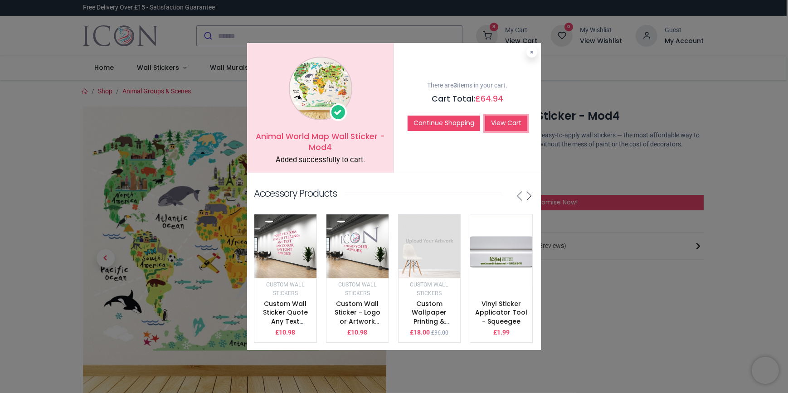
click at [499, 118] on link "View Cart" at bounding box center [506, 123] width 42 height 15
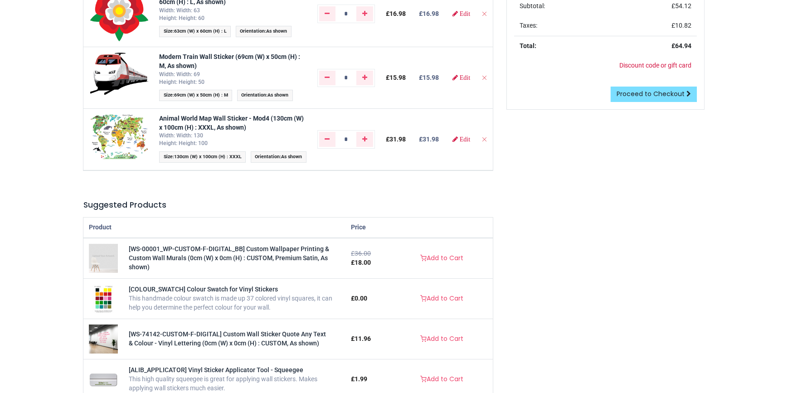
scroll to position [248, 0]
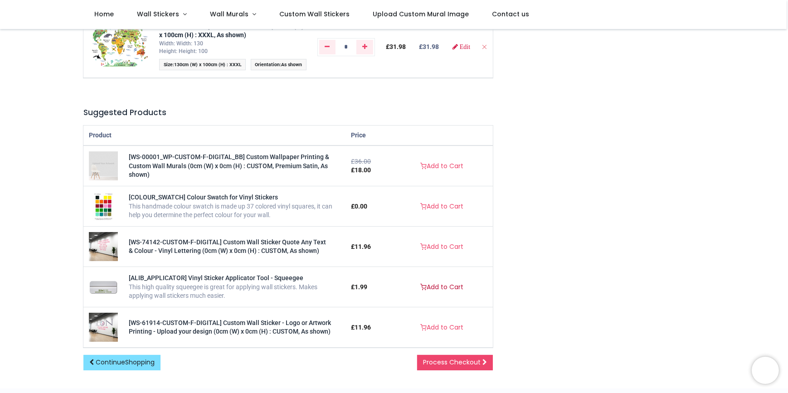
click at [433, 295] on link "Add to Cart" at bounding box center [442, 287] width 55 height 15
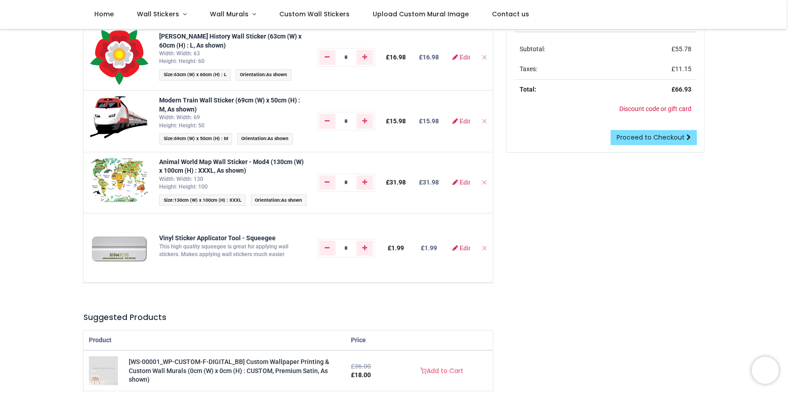
scroll to position [0, 0]
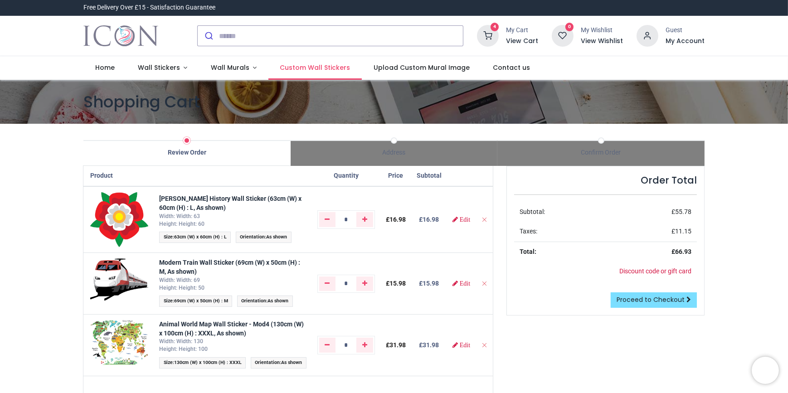
drag, startPoint x: 293, startPoint y: 65, endPoint x: 289, endPoint y: 75, distance: 10.2
click at [293, 65] on span "Custom Wall Stickers" at bounding box center [315, 67] width 70 height 9
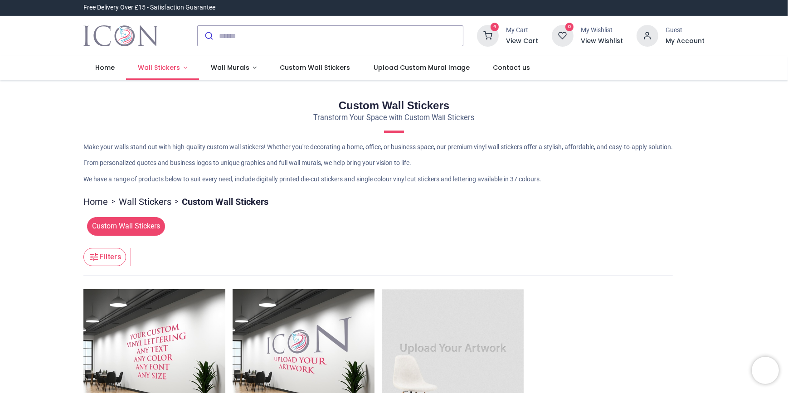
click at [181, 73] on link "Wall Stickers" at bounding box center [162, 68] width 73 height 24
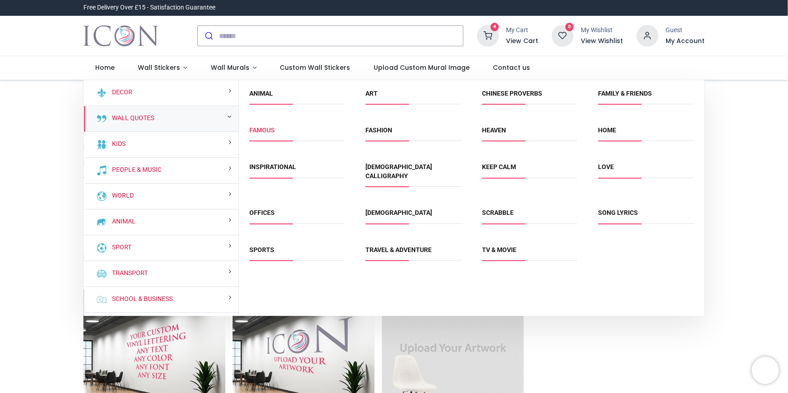
click at [263, 130] on link "Famous" at bounding box center [262, 130] width 25 height 7
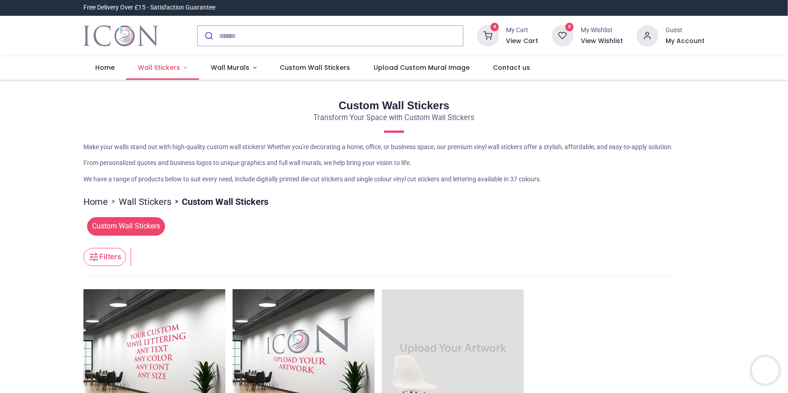
click at [176, 68] on span "Wall Stickers" at bounding box center [159, 67] width 42 height 9
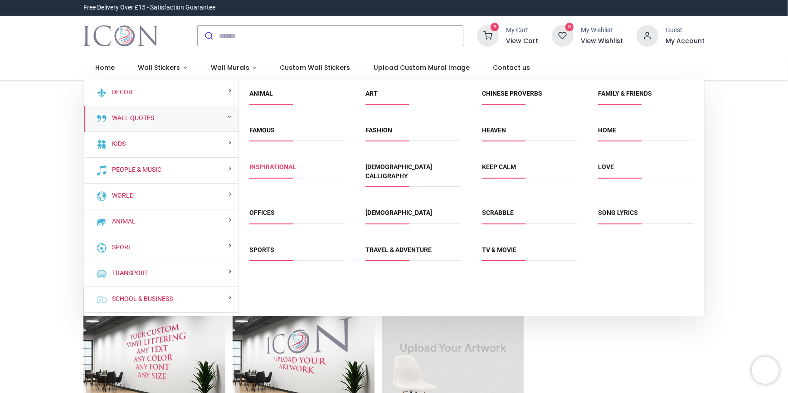
click at [269, 166] on link "Inspirational" at bounding box center [273, 166] width 47 height 7
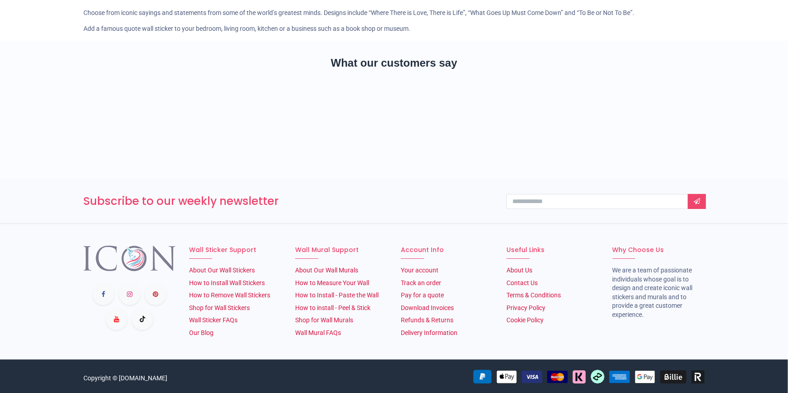
scroll to position [123, 0]
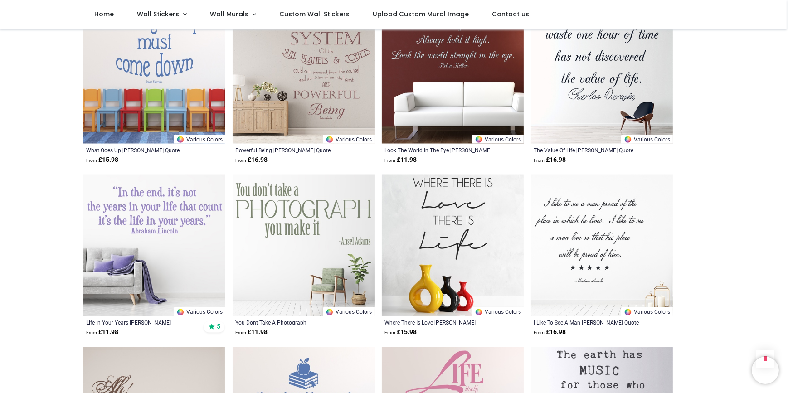
scroll to position [1938, 0]
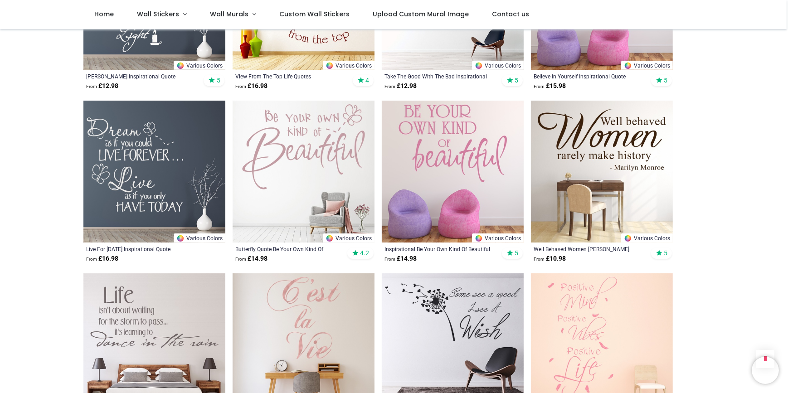
scroll to position [866, 0]
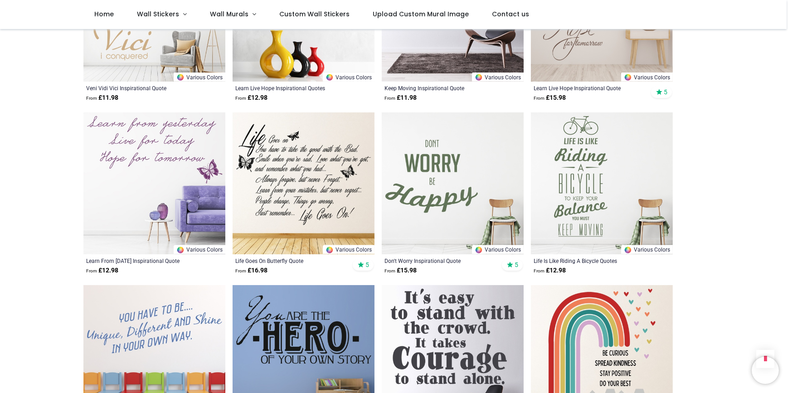
scroll to position [2103, 0]
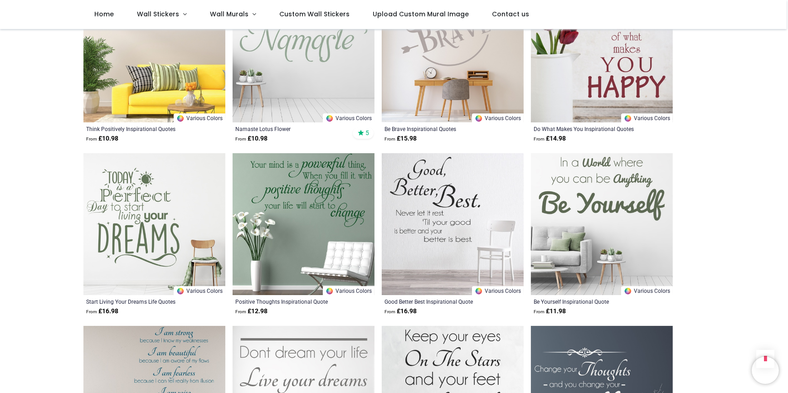
scroll to position [3340, 0]
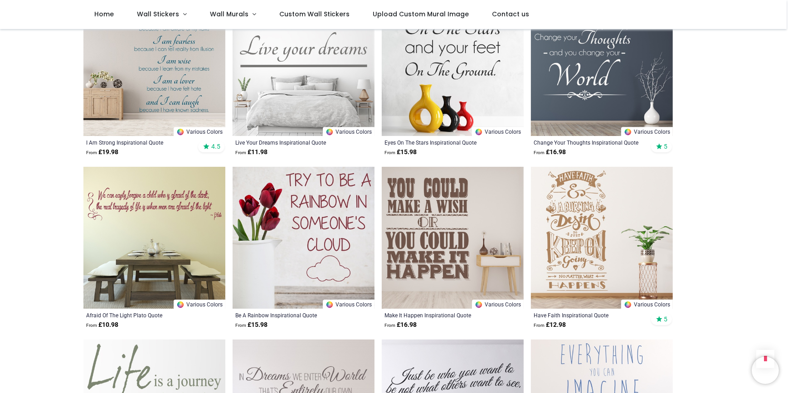
scroll to position [3753, 0]
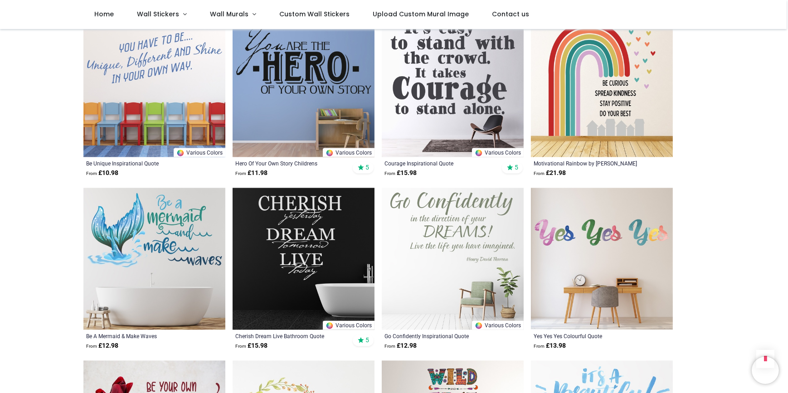
scroll to position [2062, 0]
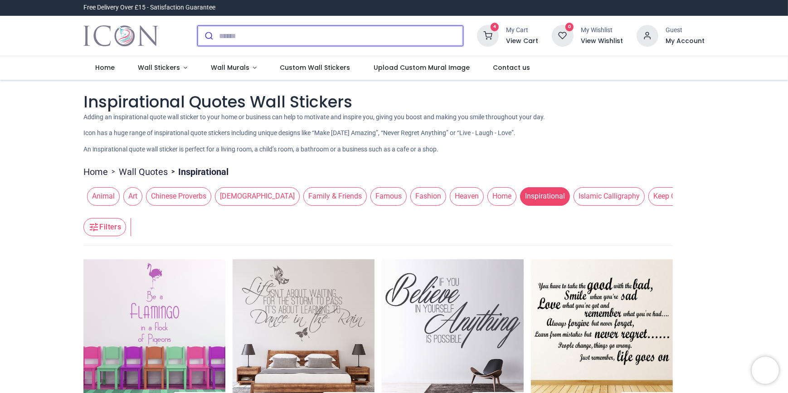
click at [232, 34] on input "search" at bounding box center [341, 36] width 244 height 20
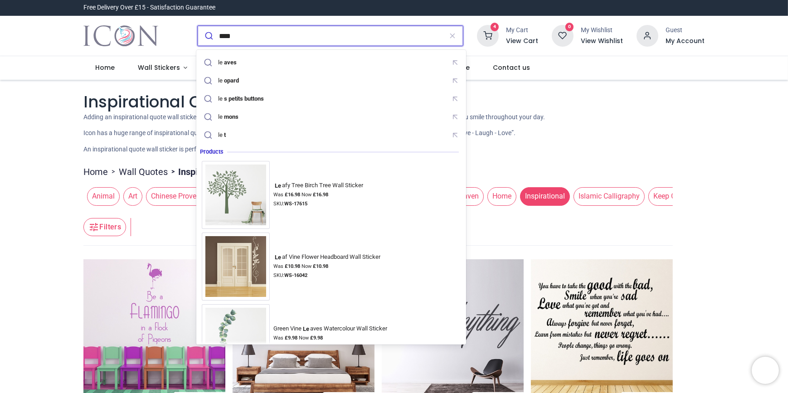
type input "****"
click at [198, 26] on button "submit" at bounding box center [208, 36] width 21 height 20
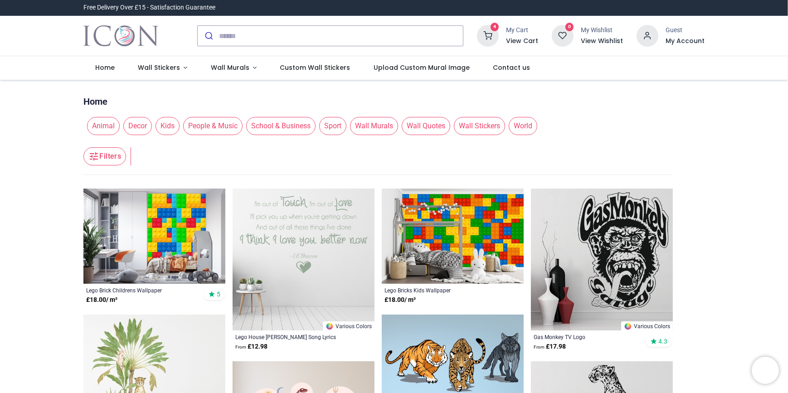
click at [519, 27] on div "My Cart" at bounding box center [522, 30] width 32 height 9
click at [496, 38] on icon at bounding box center [488, 36] width 22 height 22
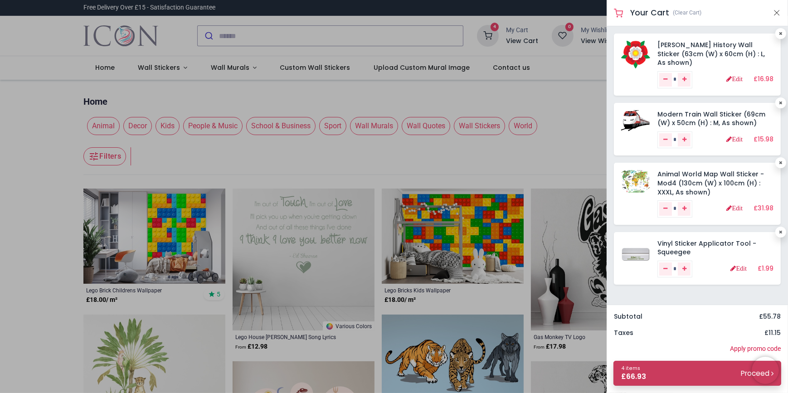
click at [669, 372] on link "4 items £ 66.93 Proceed" at bounding box center [698, 373] width 168 height 25
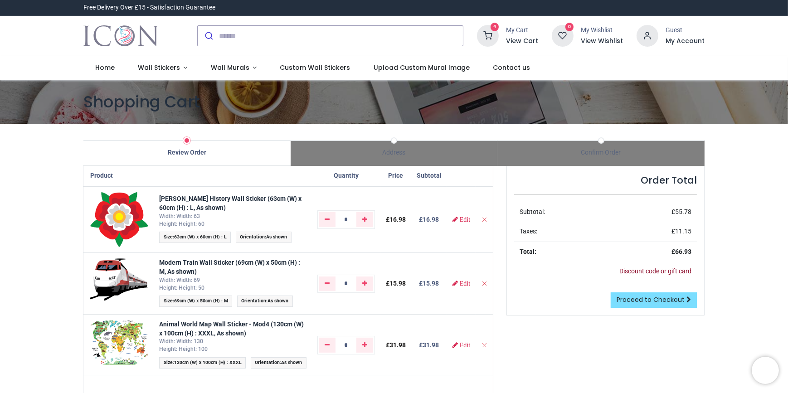
click at [644, 272] on link "Discount code or gift card" at bounding box center [656, 271] width 72 height 7
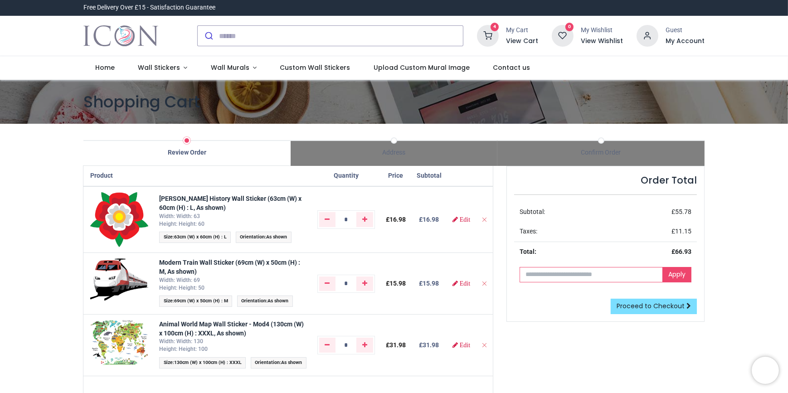
click at [545, 277] on input "text" at bounding box center [591, 274] width 143 height 15
paste input "****"
type input "****"
click at [674, 277] on link "Apply" at bounding box center [677, 274] width 29 height 15
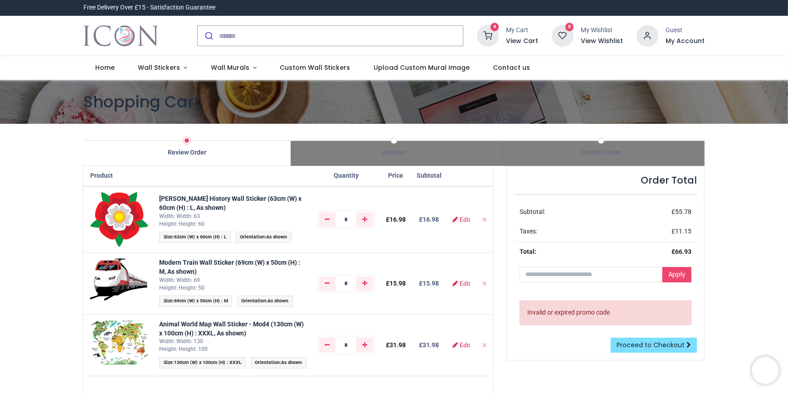
click at [668, 352] on div "Order Total Subtotal: £ 55.78 Taxes: £ 11.15 Total: £ 66.93 Apply" at bounding box center [605, 263] width 197 height 194
click at [667, 342] on span "Proceed to Checkout" at bounding box center [651, 345] width 68 height 9
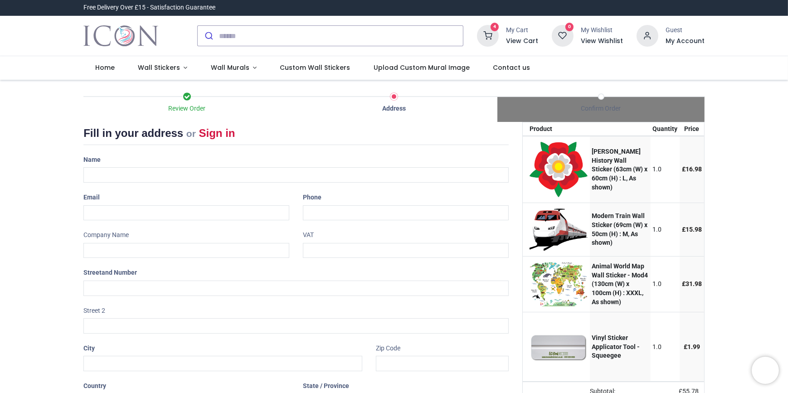
select select "***"
click at [221, 165] on div "Name" at bounding box center [296, 167] width 439 height 30
click at [220, 170] on input "text" at bounding box center [296, 174] width 426 height 15
type input "**********"
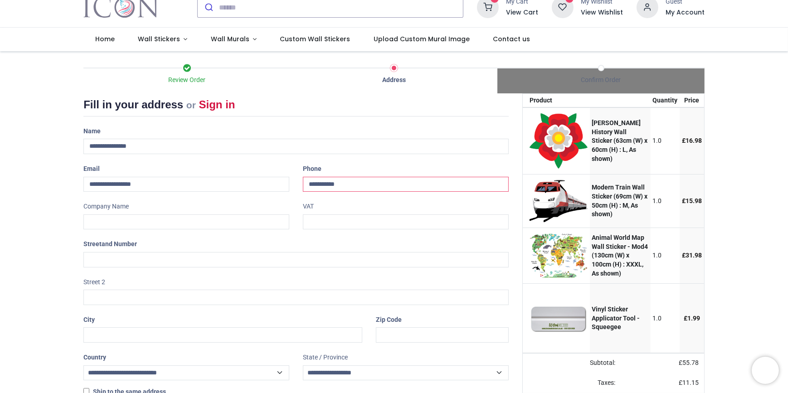
scroll to position [41, 0]
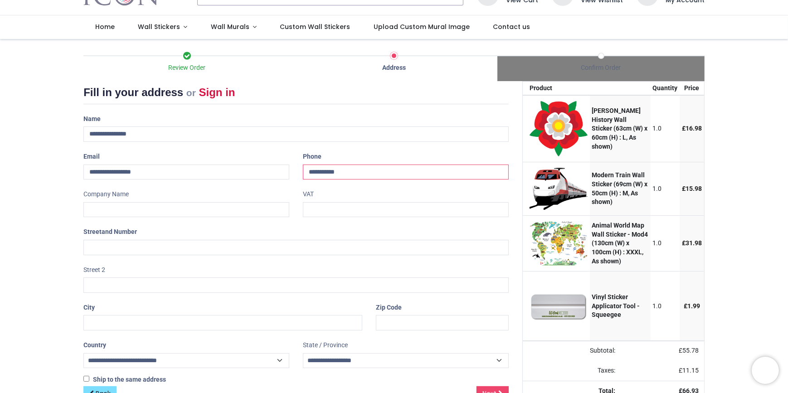
type input "**********"
click at [99, 243] on input "text" at bounding box center [296, 247] width 426 height 15
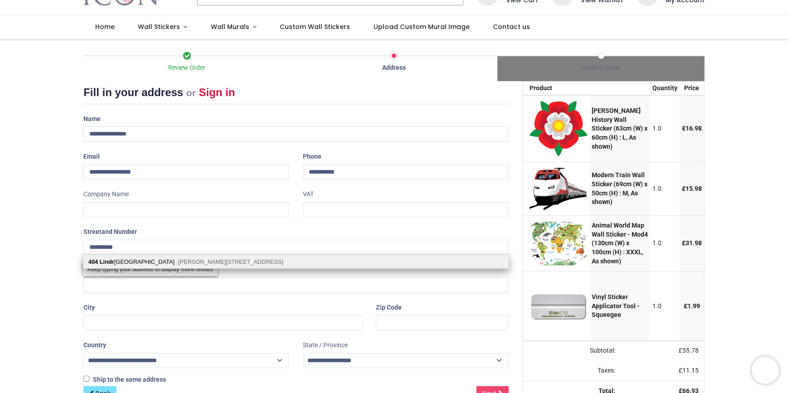
click at [107, 261] on b "Lindr" at bounding box center [107, 262] width 15 height 7
type input "**********"
type input "*******"
select select "***"
select select "****"
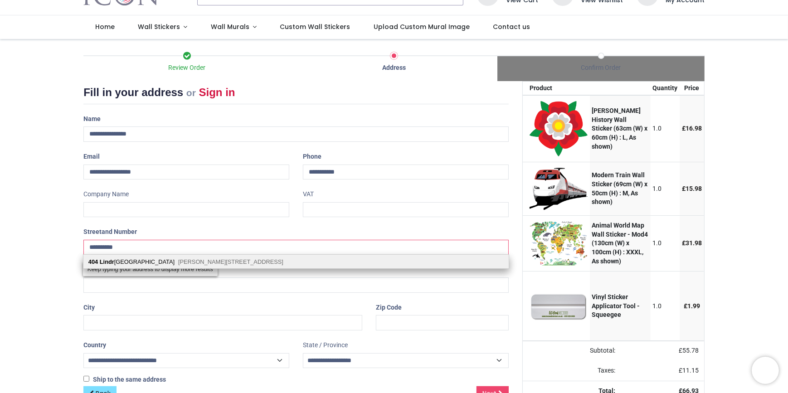
type input "**********"
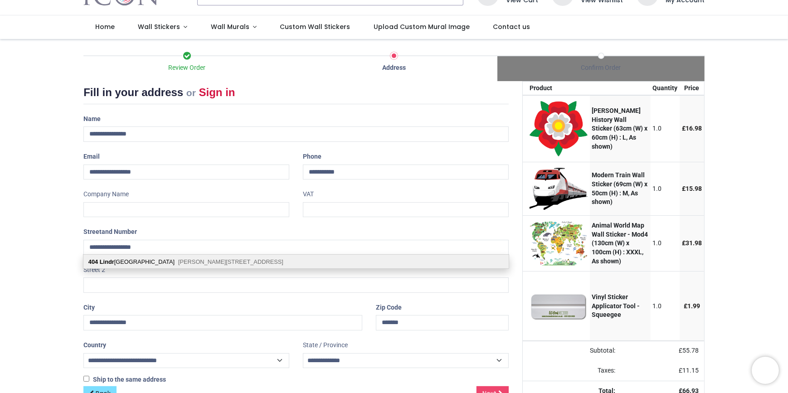
click at [114, 260] on div "404 Lindr idge Road Sutton Coldfield, B75 7JB" at bounding box center [296, 262] width 426 height 14
select select "***"
select select "****"
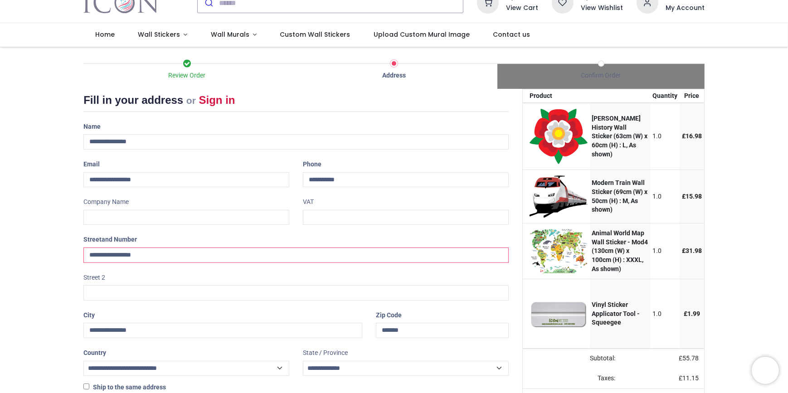
scroll to position [66, 0]
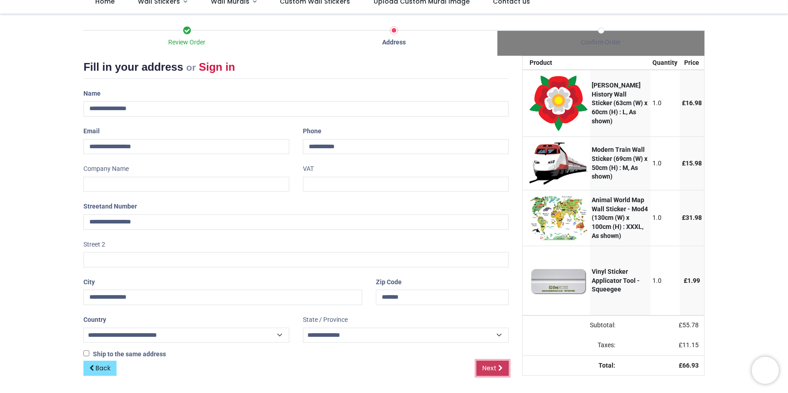
click at [486, 371] on span "Next" at bounding box center [490, 368] width 14 height 9
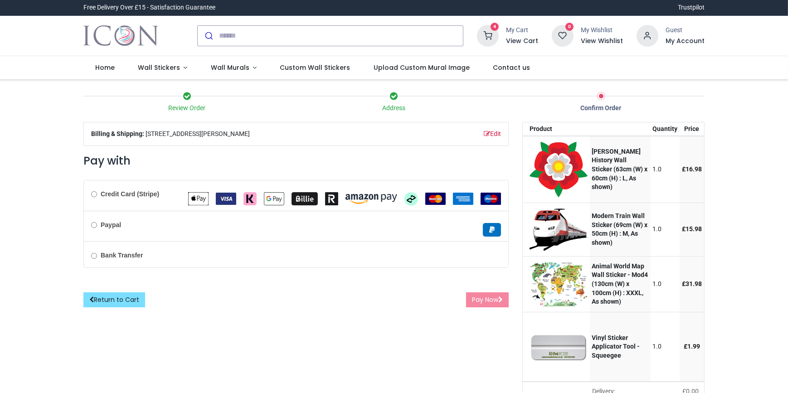
click at [99, 193] on div "Pay with Credit Card (Stripe)" at bounding box center [296, 230] width 426 height 154
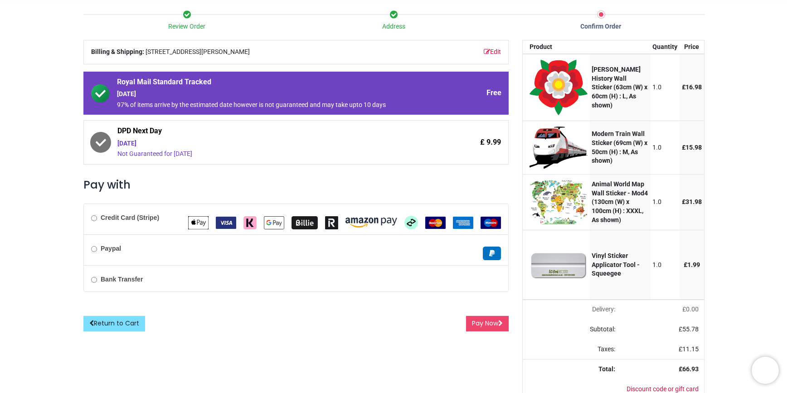
scroll to position [104, 0]
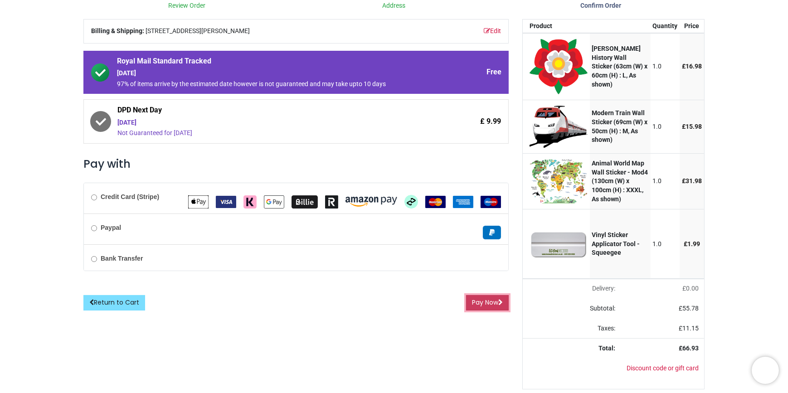
click at [472, 298] on button "Pay Now" at bounding box center [487, 302] width 43 height 15
